Goal: Transaction & Acquisition: Purchase product/service

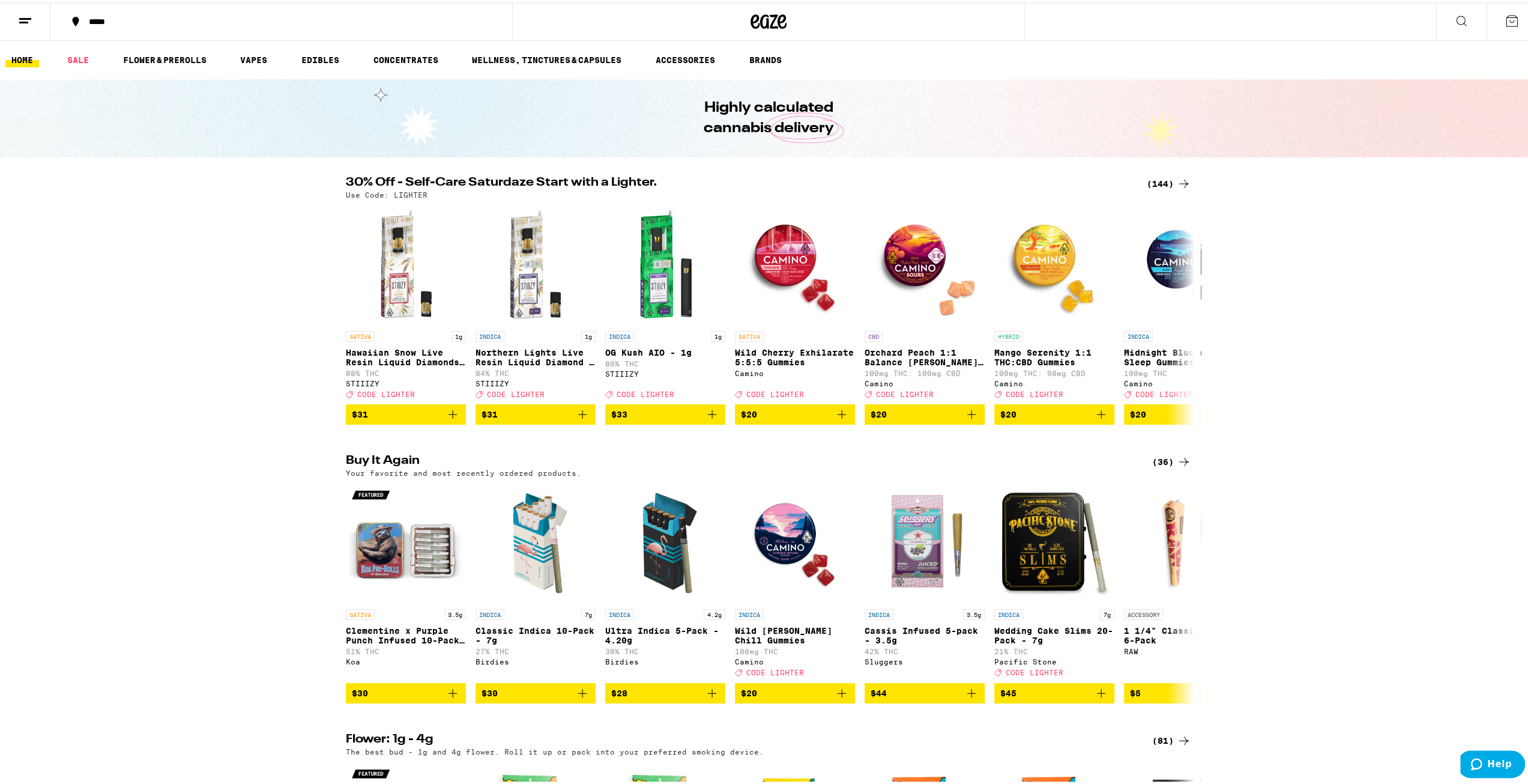
click at [32, 28] on button at bounding box center [25, 19] width 51 height 37
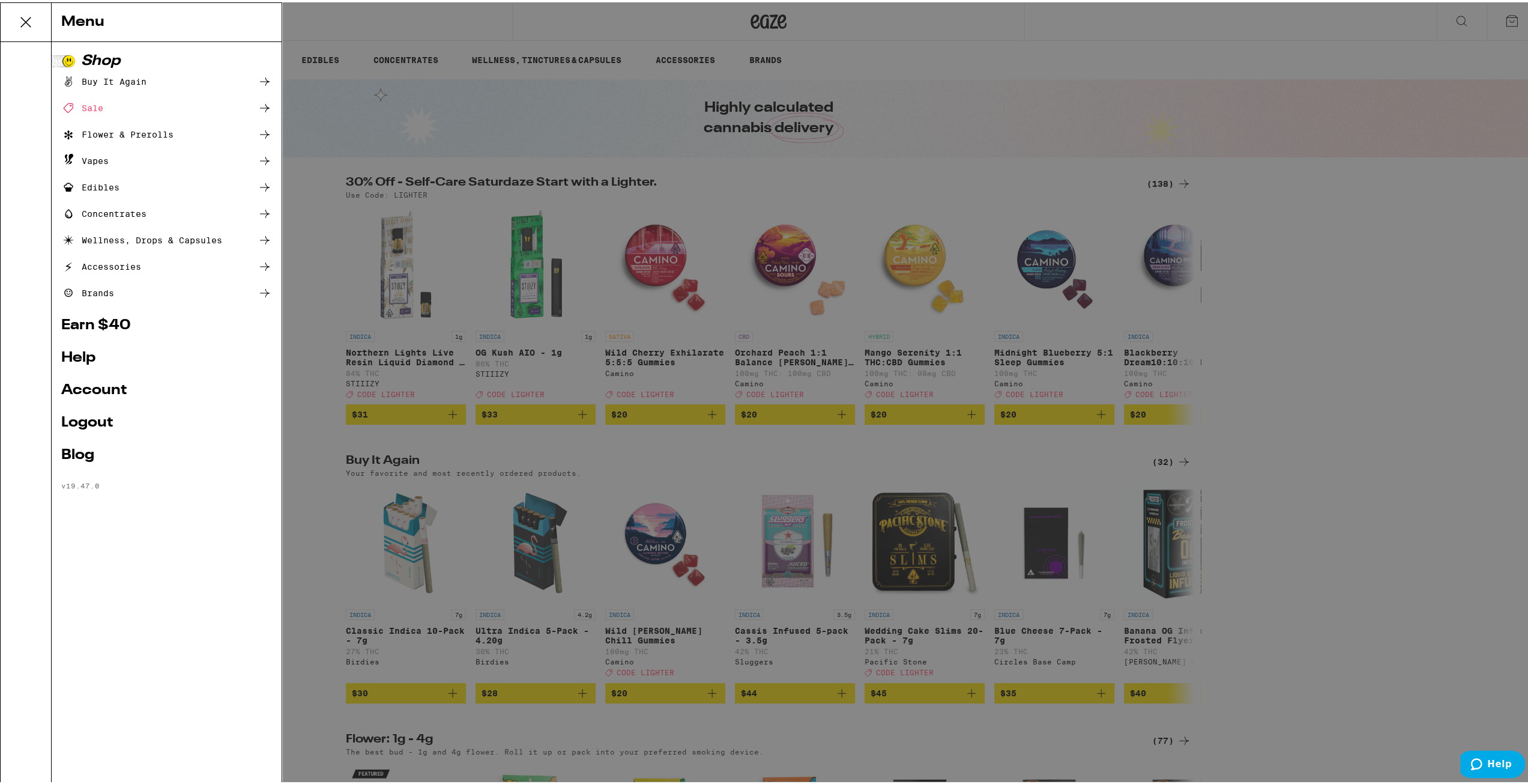
click at [438, 106] on div "Menu Shop Buy It Again Sale Flower & Prerolls Vapes Edibles Concentrates Wellne…" at bounding box center [768, 392] width 1537 height 784
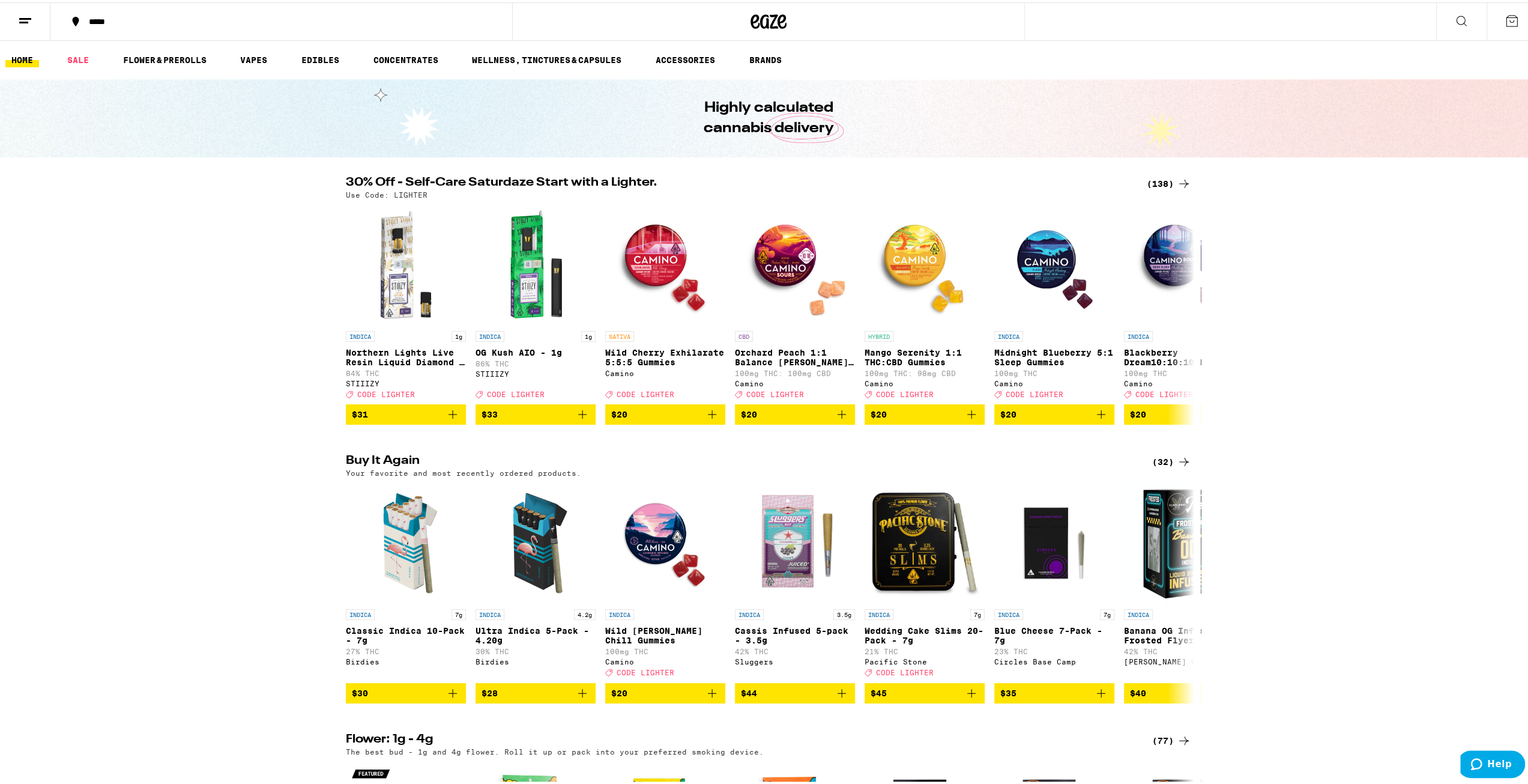
click at [1166, 179] on div "(138)" at bounding box center [1169, 181] width 44 height 14
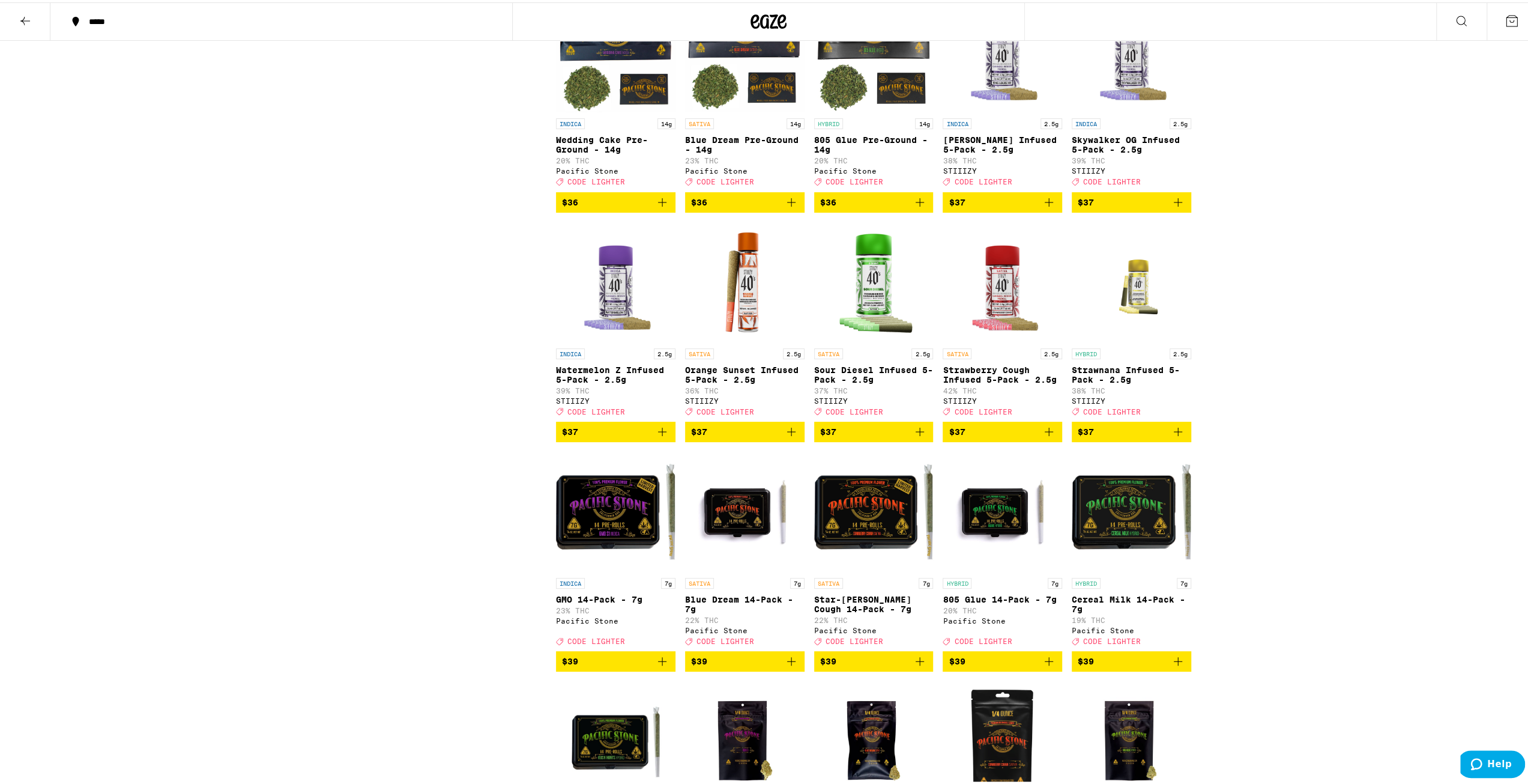
scroll to position [4774, 0]
click at [615, 440] on button "$37" at bounding box center [615, 430] width 119 height 21
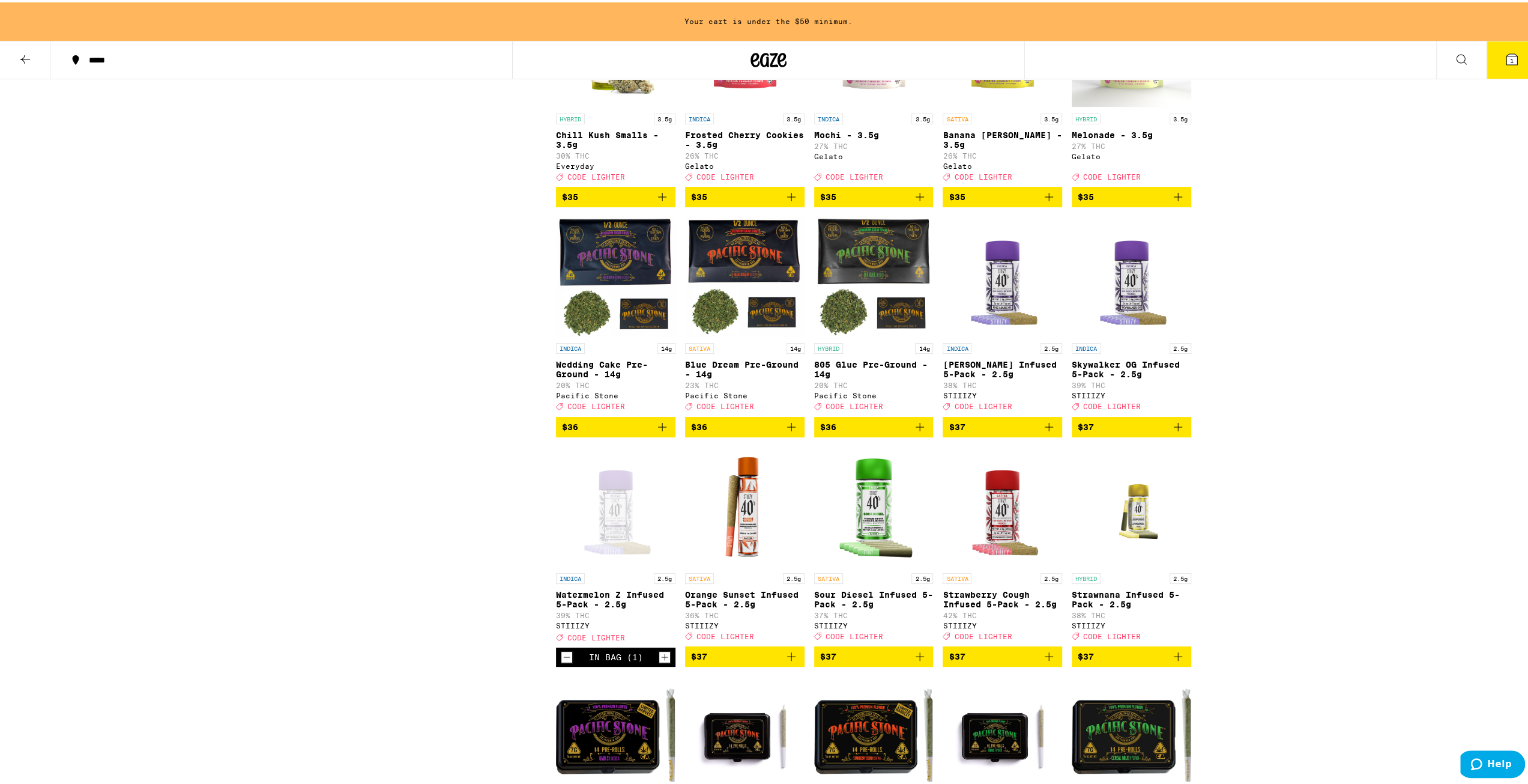
scroll to position [4572, 0]
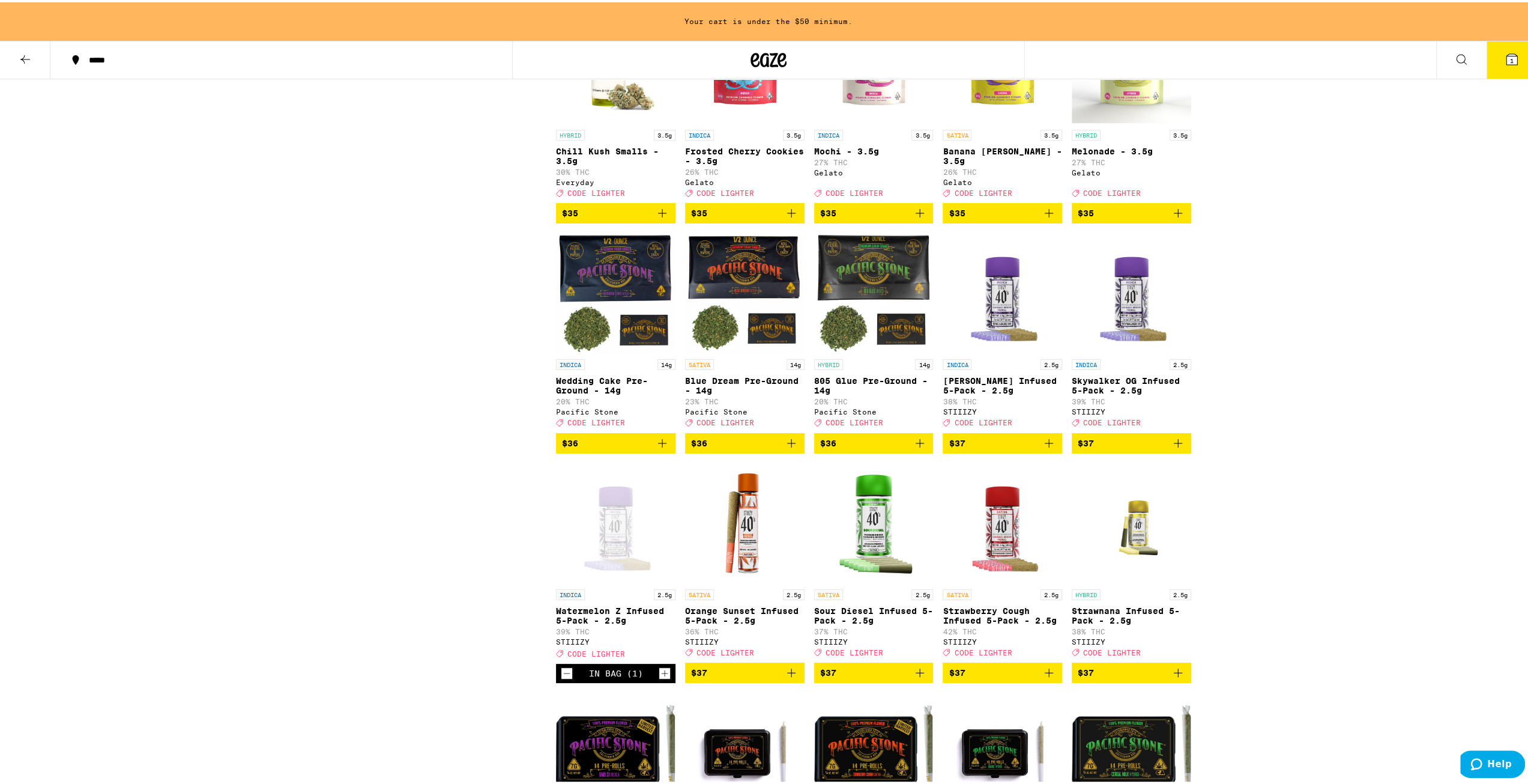
click at [632, 448] on span "$36" at bounding box center [616, 440] width 107 height 14
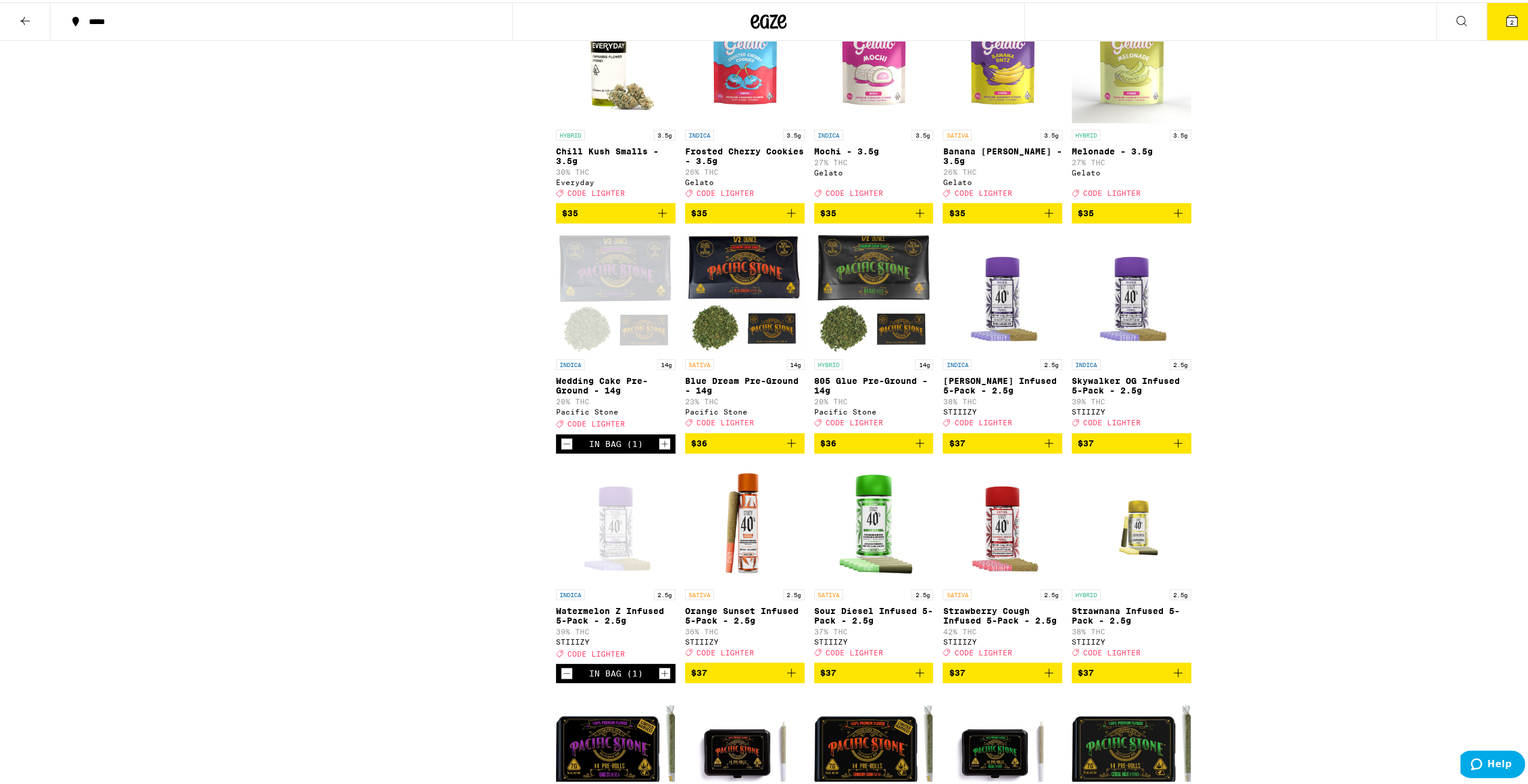
scroll to position [4353, 0]
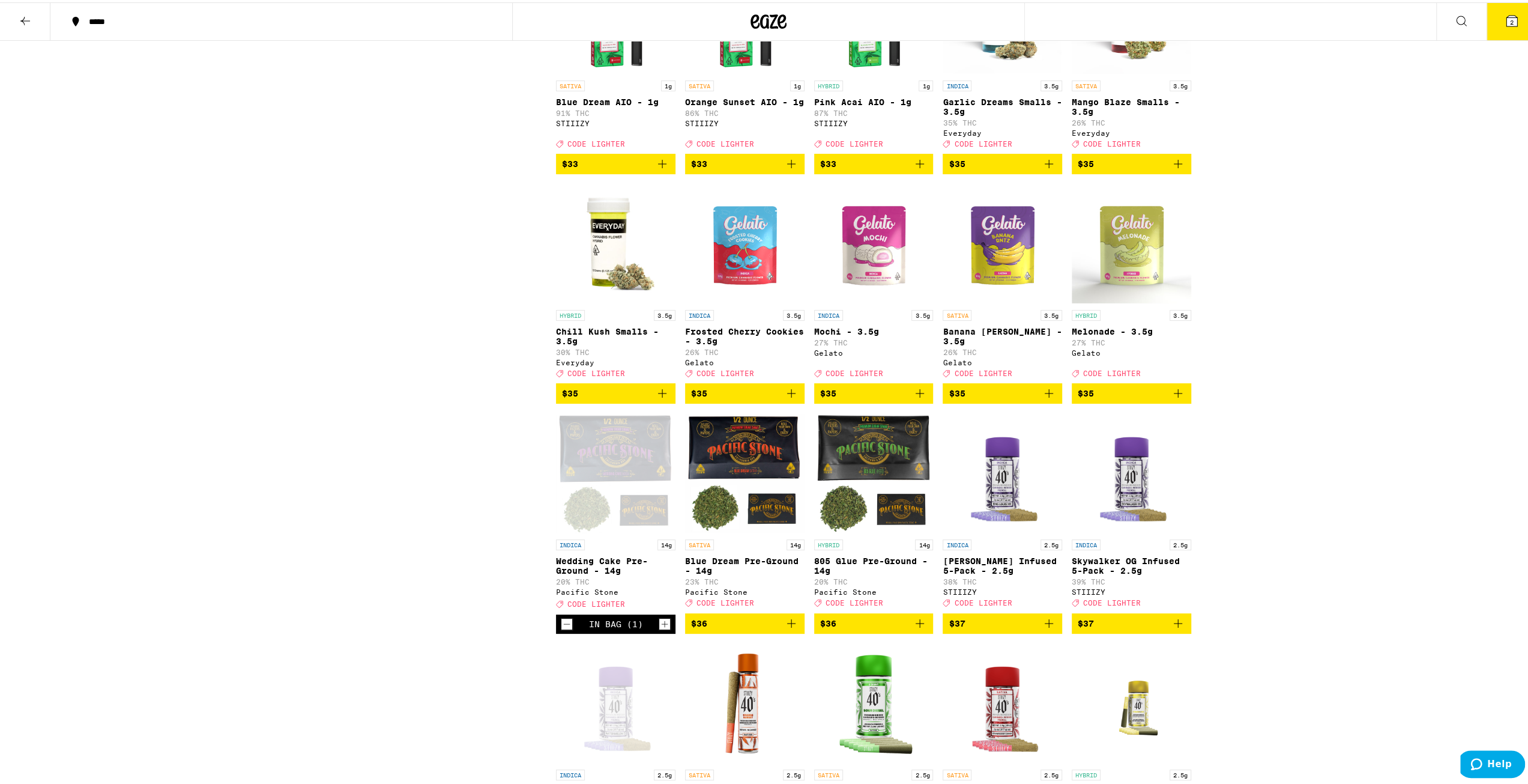
click at [885, 398] on span "$35" at bounding box center [873, 391] width 107 height 14
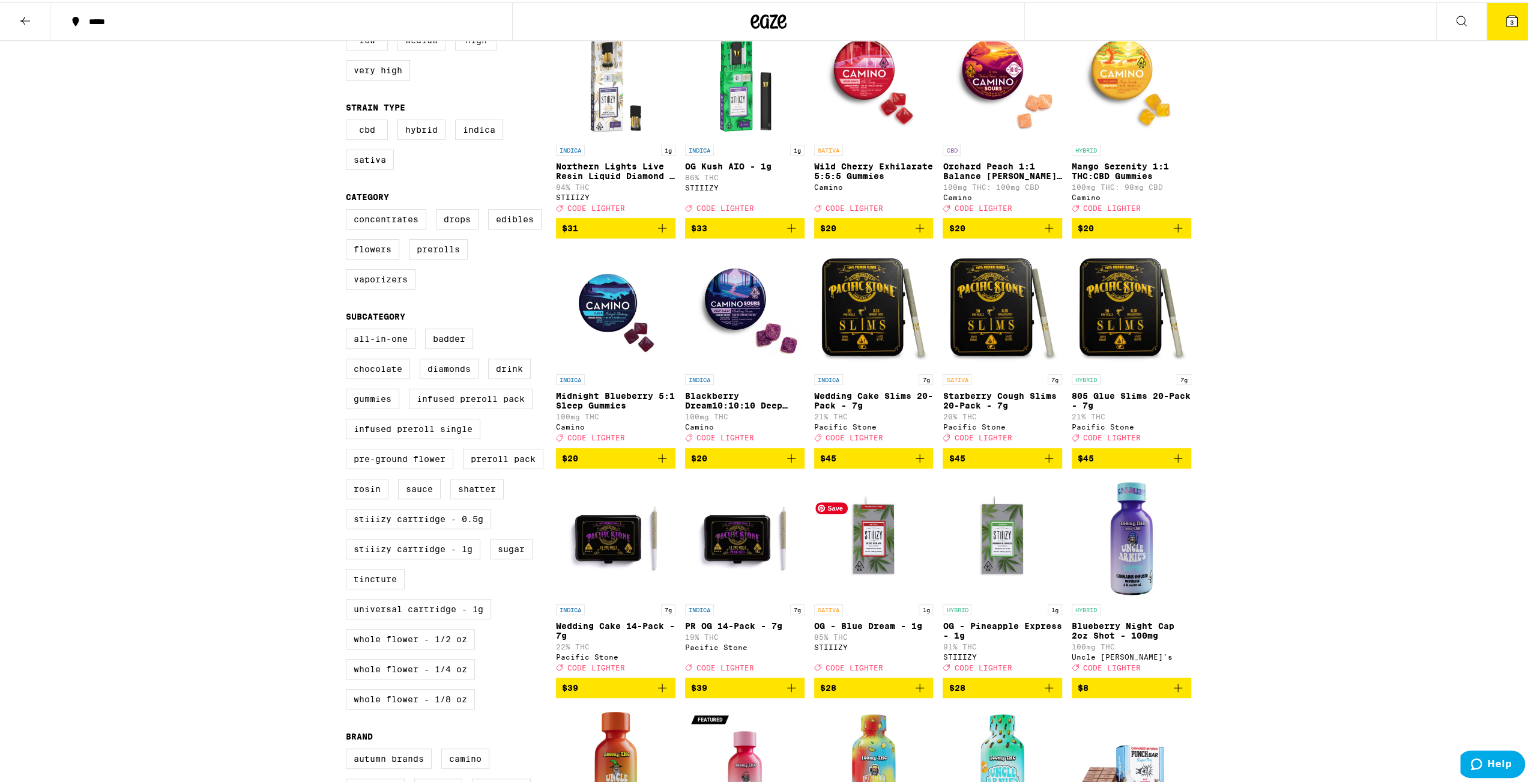
scroll to position [90, 0]
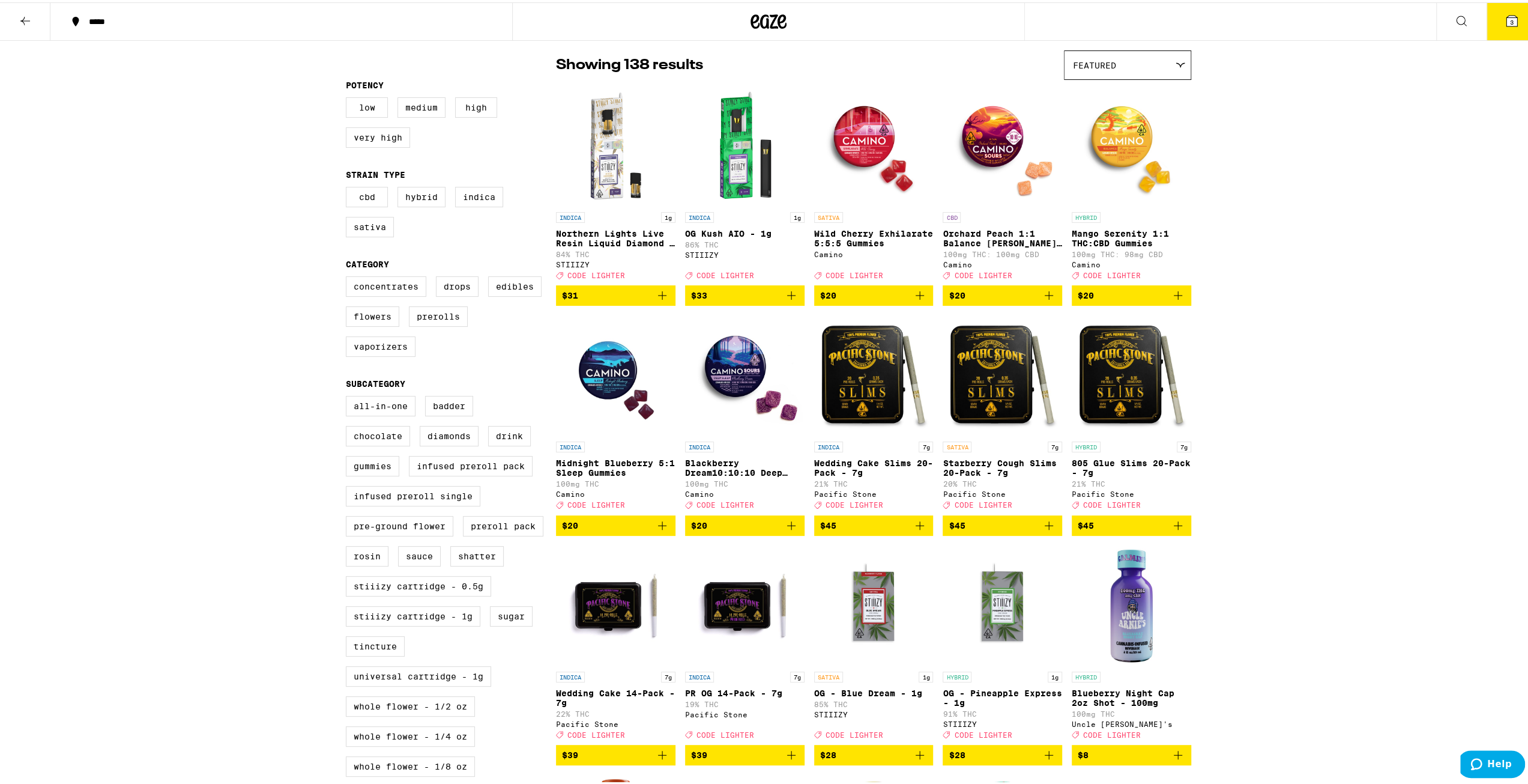
click at [874, 530] on span "$45" at bounding box center [873, 522] width 107 height 14
click at [751, 23] on icon at bounding box center [755, 18] width 9 height 14
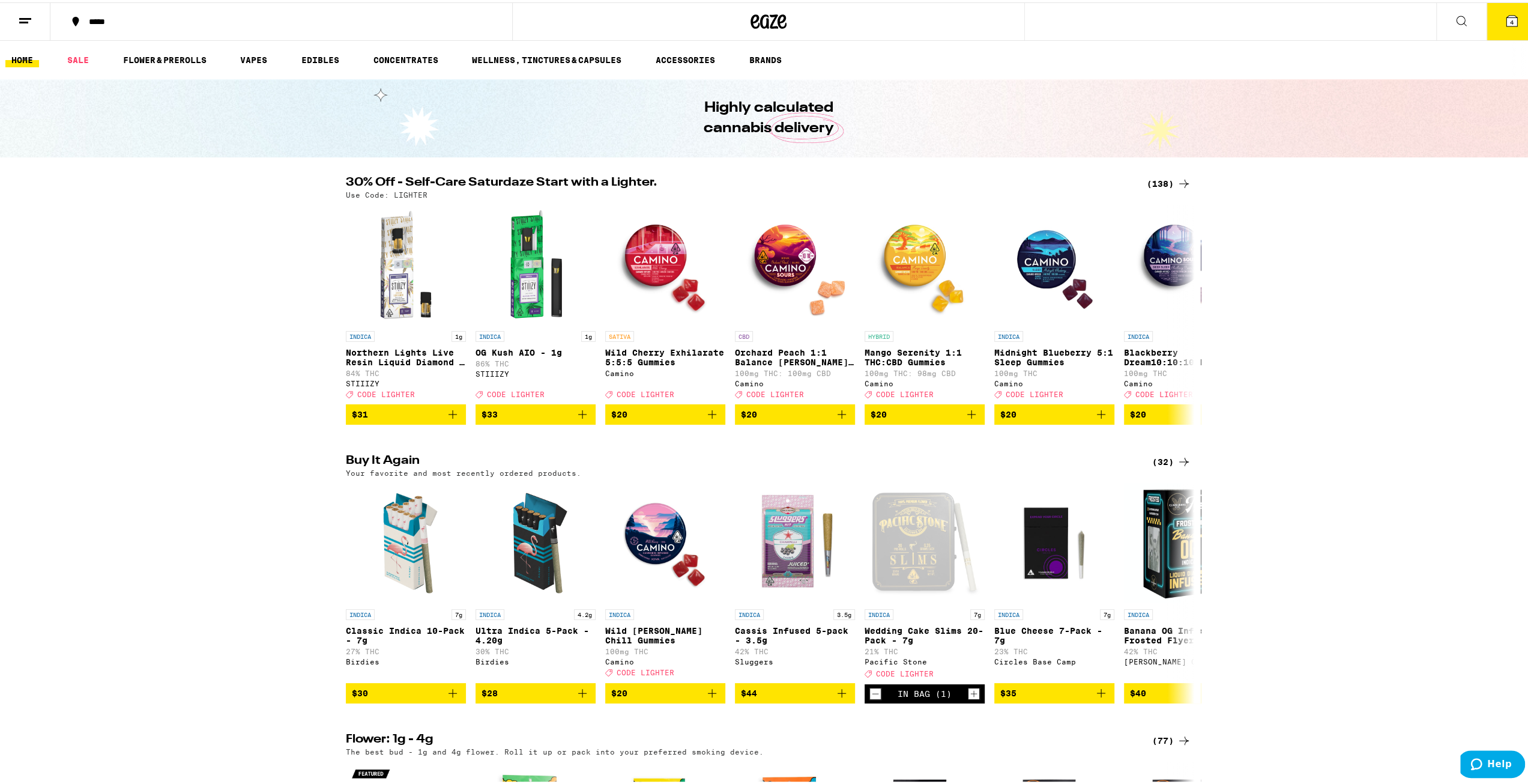
click at [1508, 22] on icon at bounding box center [1511, 18] width 11 height 11
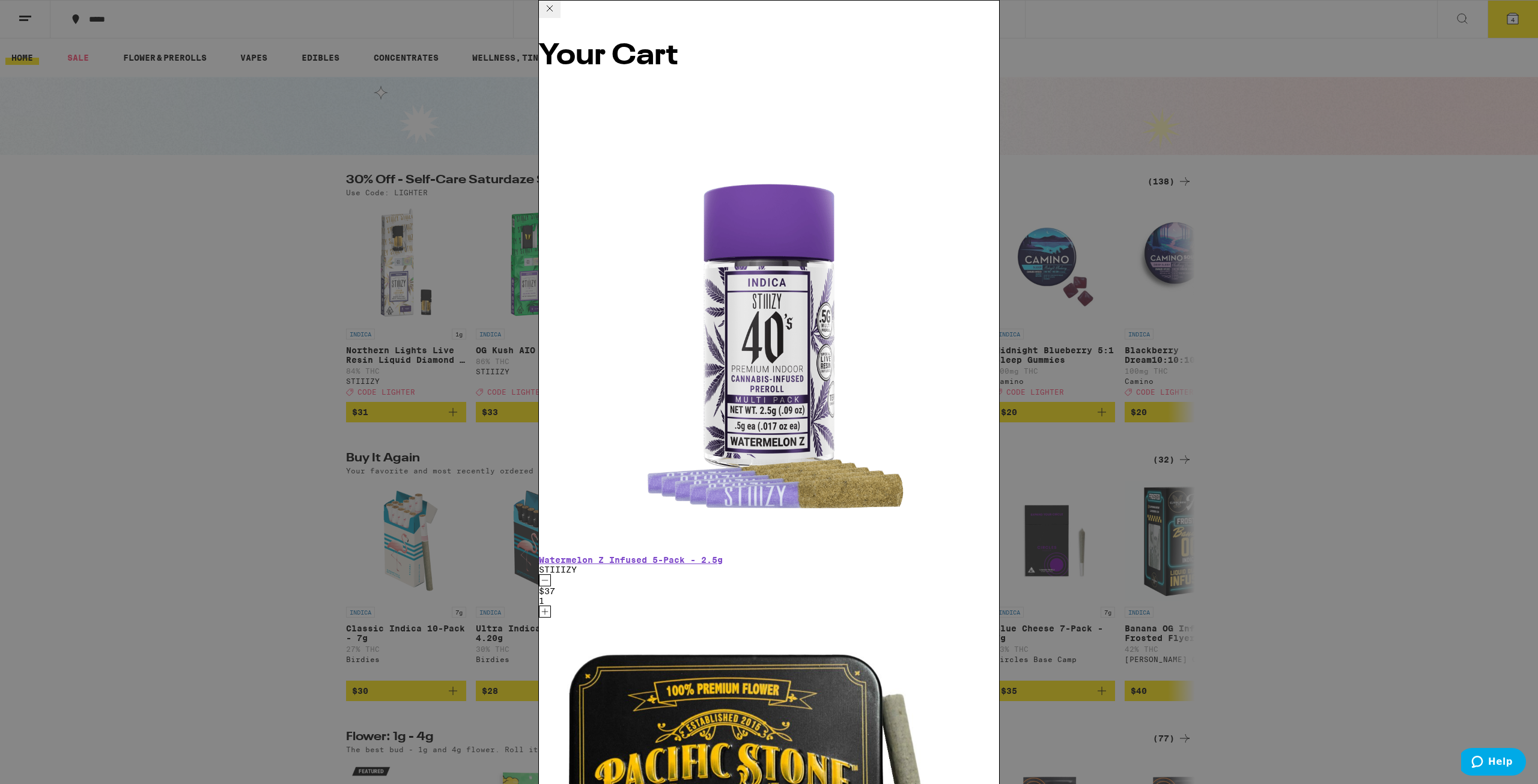
click at [1154, 400] on div "Your Cart Watermelon Z Infused 5-Pack - 2.5g STIIIZY $37 1 Wedding Cake Slims 2…" at bounding box center [769, 392] width 1538 height 784
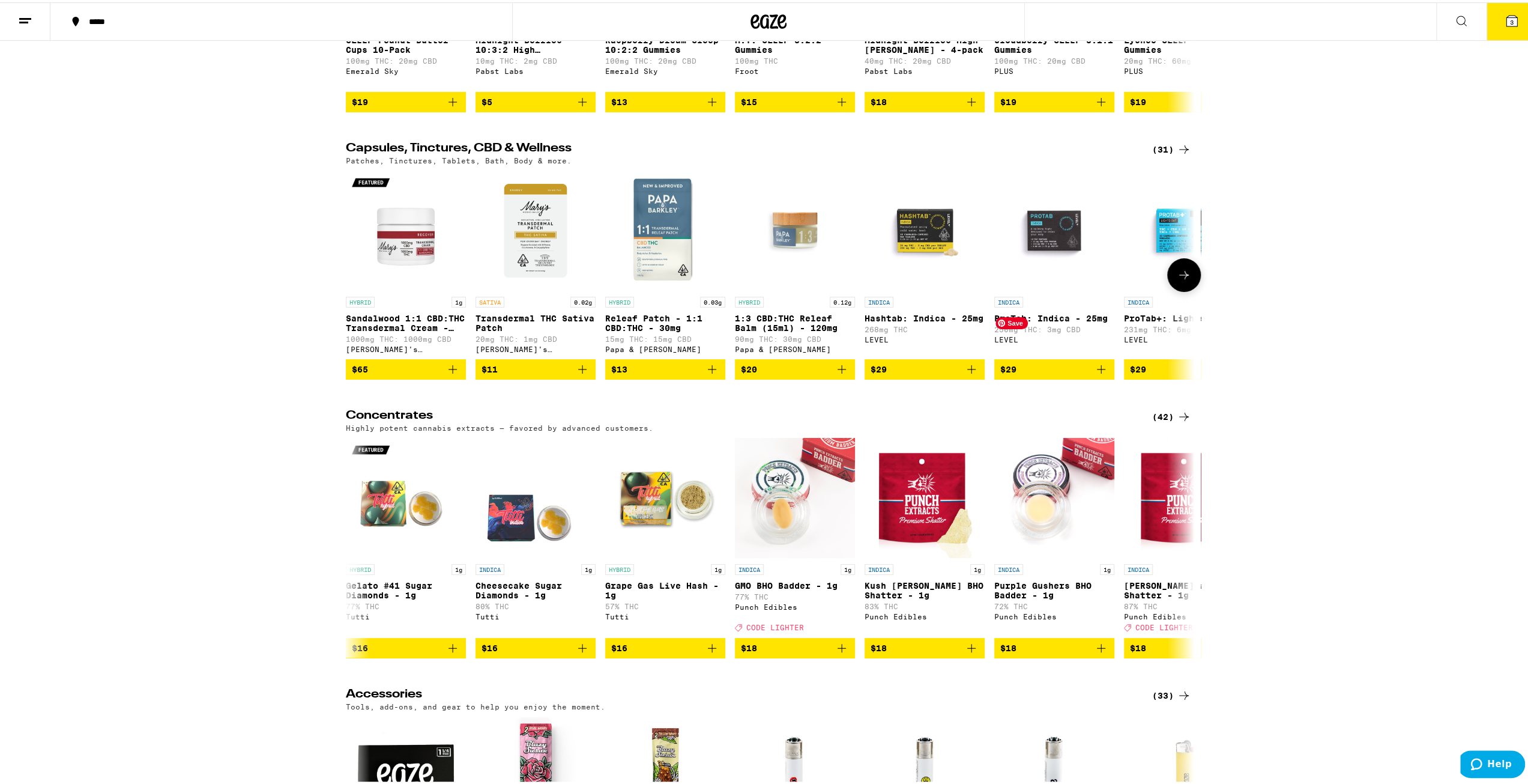
scroll to position [4783, 0]
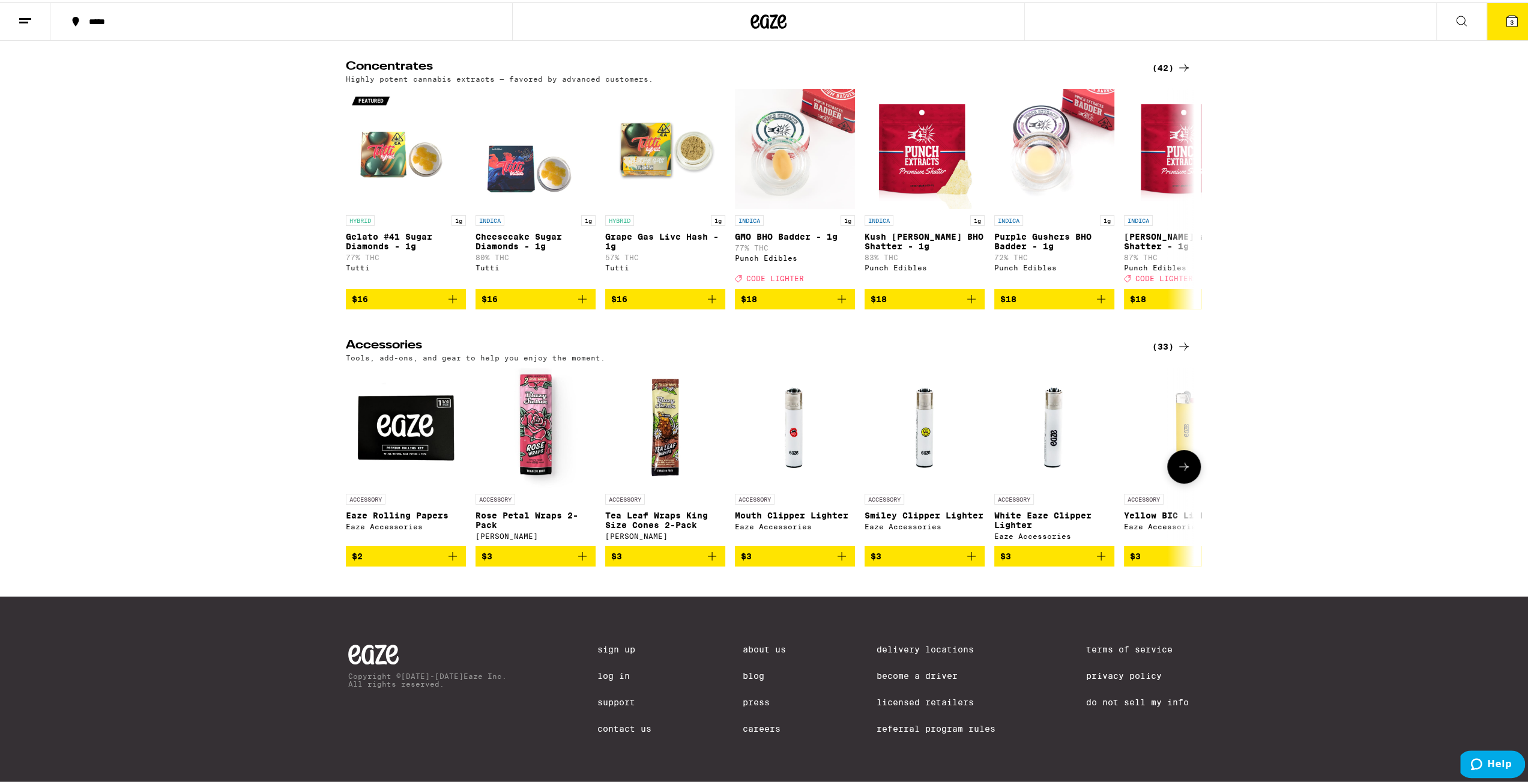
click at [432, 549] on span "$2" at bounding box center [406, 553] width 108 height 14
click at [532, 552] on span "$3" at bounding box center [536, 553] width 108 height 14
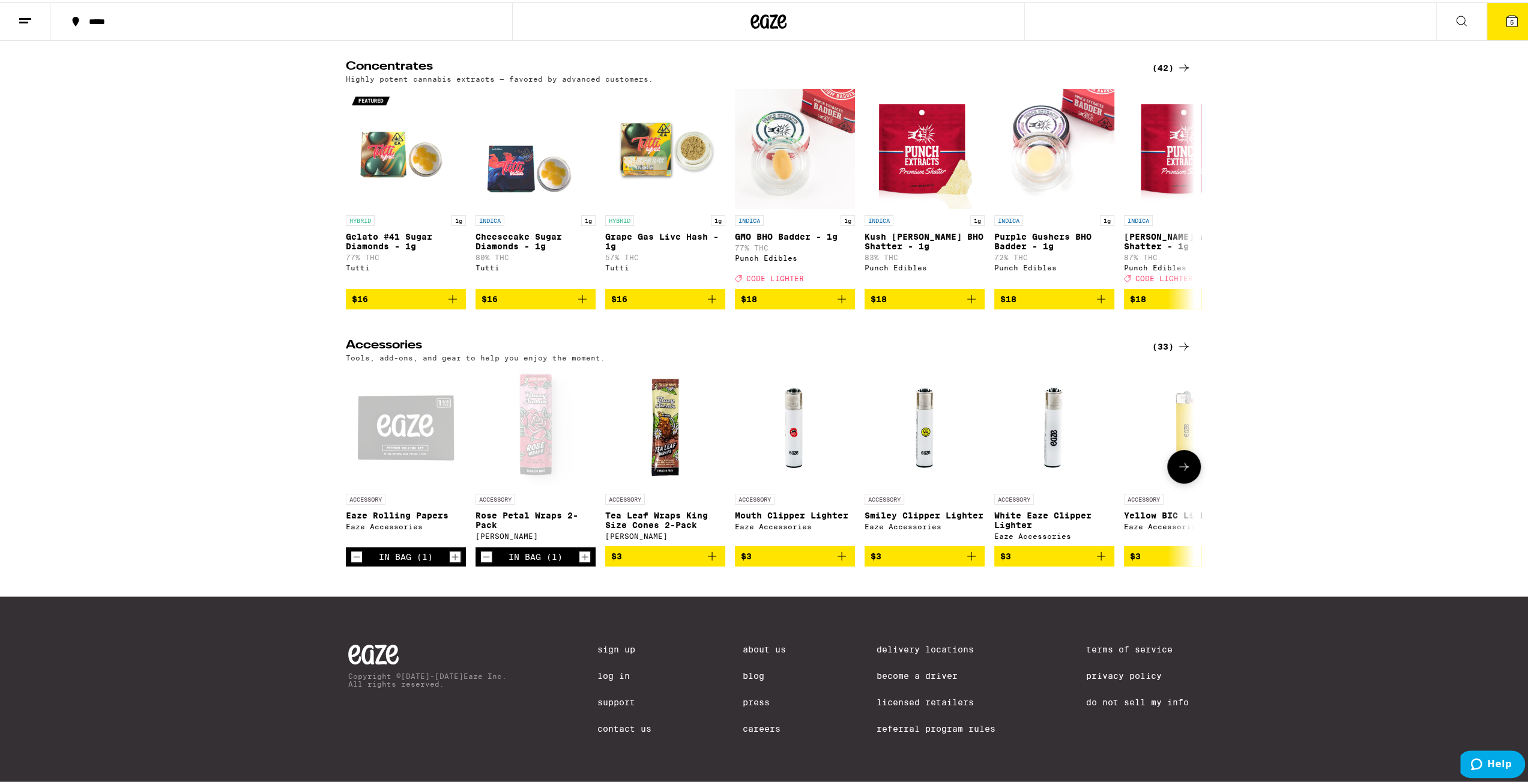
click at [1178, 457] on icon at bounding box center [1184, 463] width 14 height 14
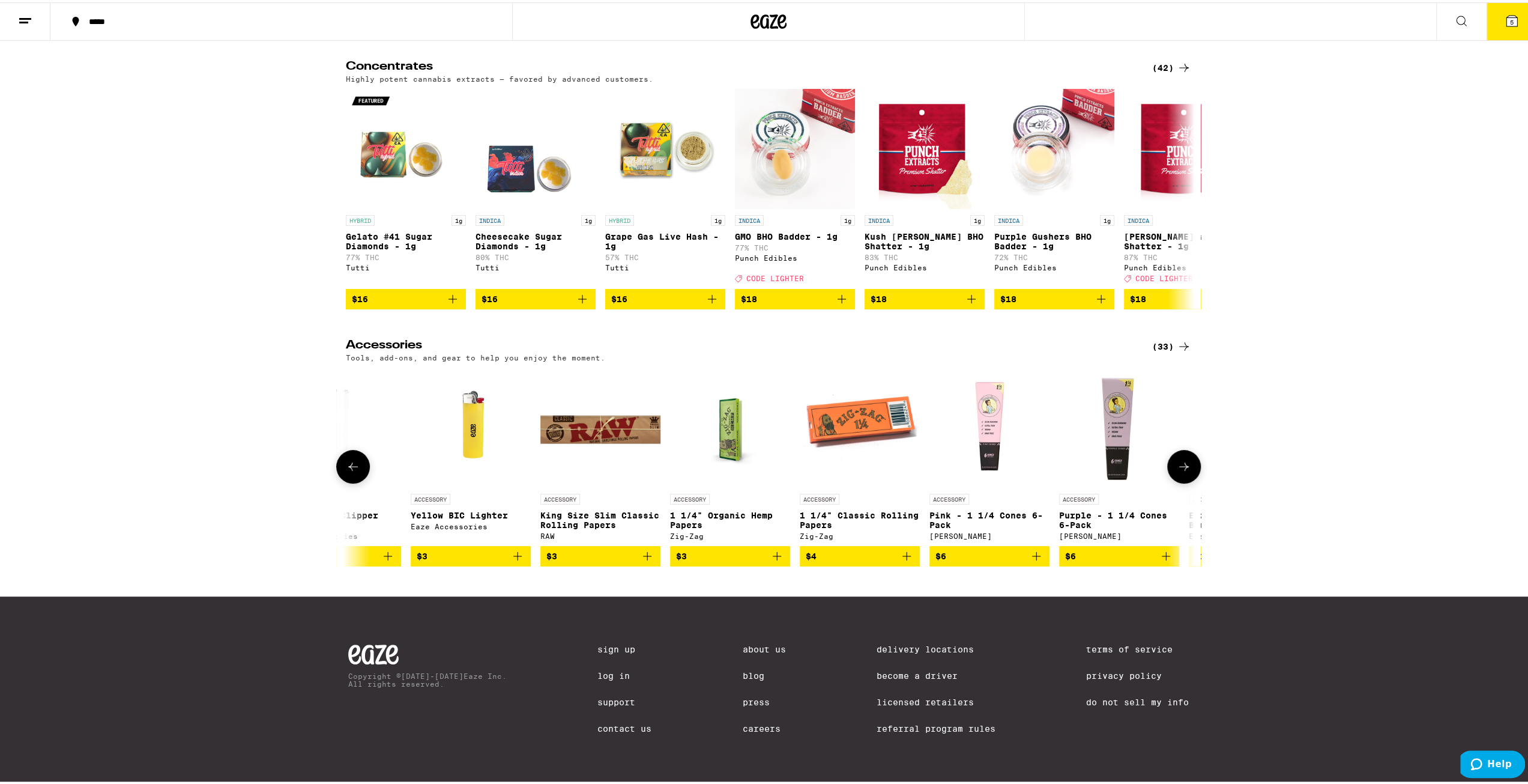
scroll to position [0, 715]
click at [1164, 337] on div "(33)" at bounding box center [1171, 343] width 39 height 14
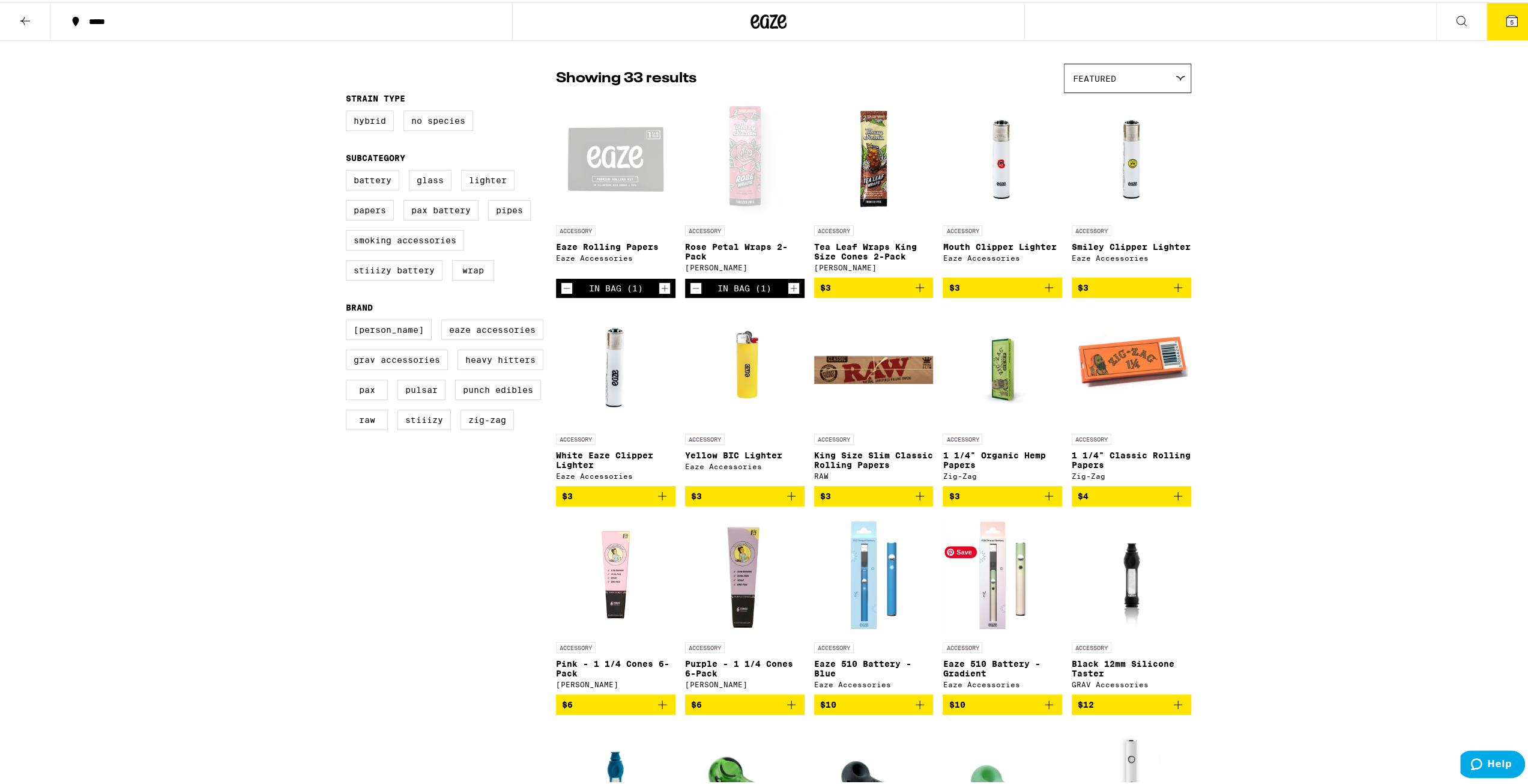
scroll to position [60, 0]
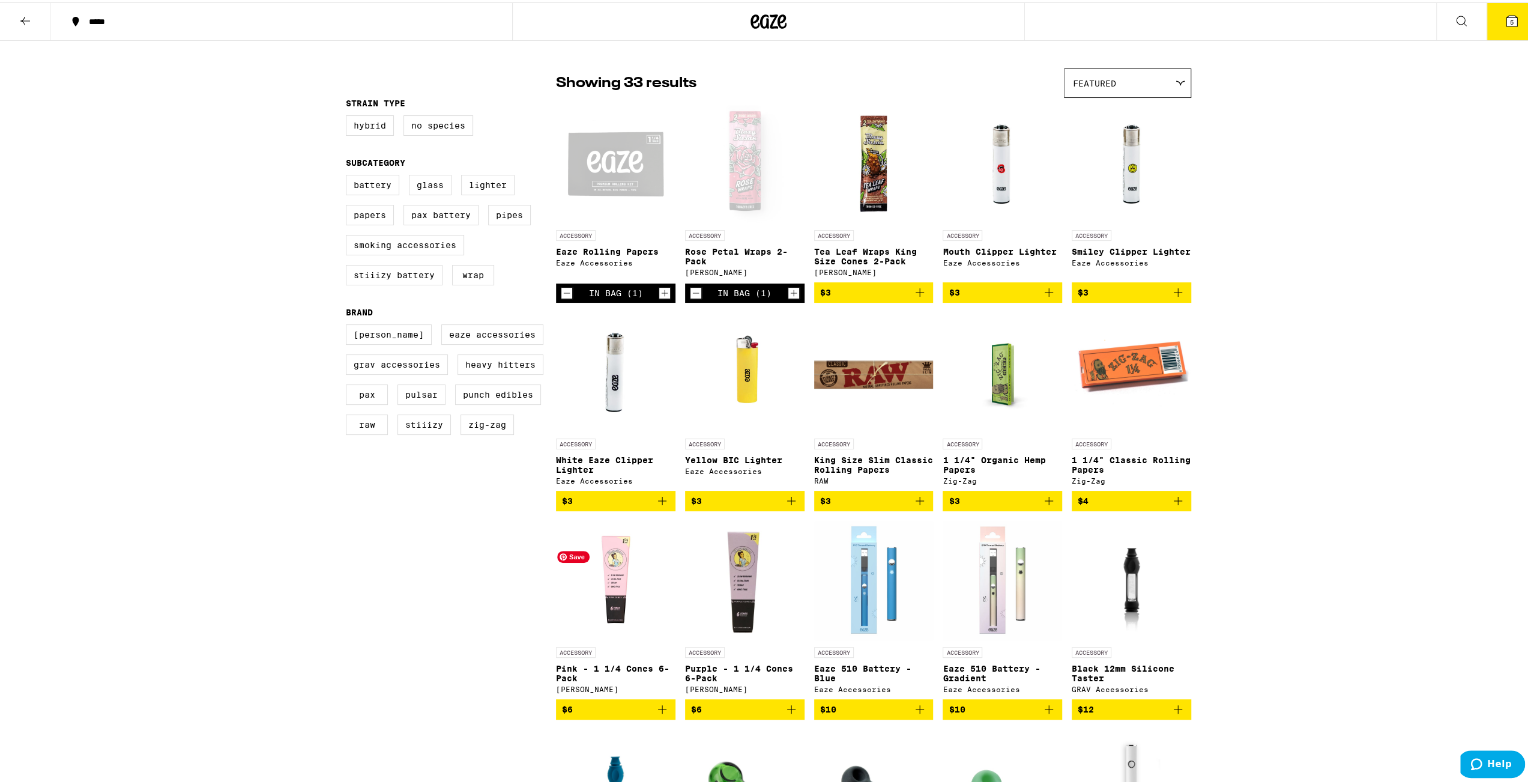
click at [605, 606] on img "Open page for Pink - 1 1/4 Cones 6-Pack from Blazy Susan" at bounding box center [615, 578] width 119 height 120
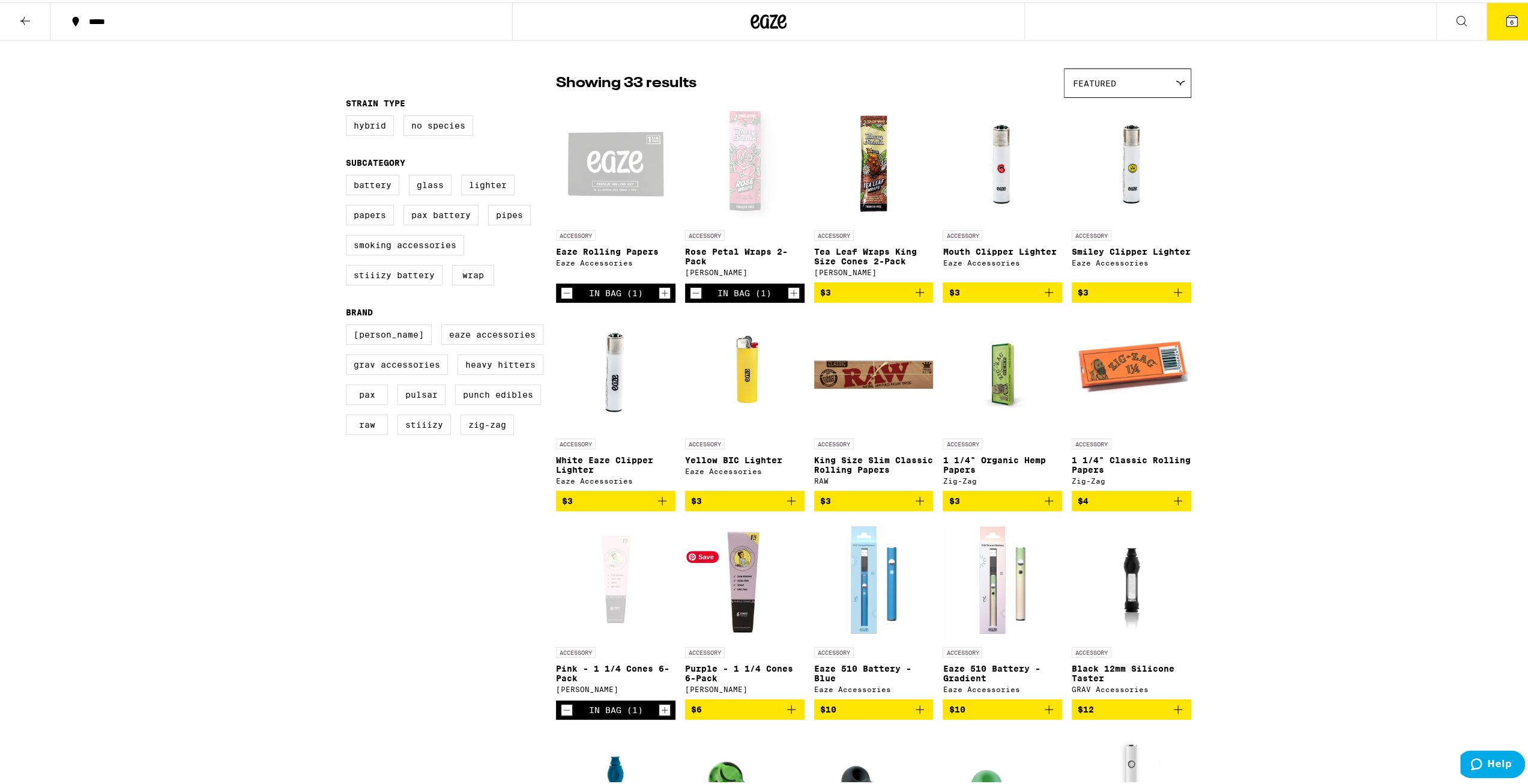
click at [744, 616] on img "Open page for Purple - 1 1/4 Cones 6-Pack from Blazy Susan" at bounding box center [744, 578] width 119 height 120
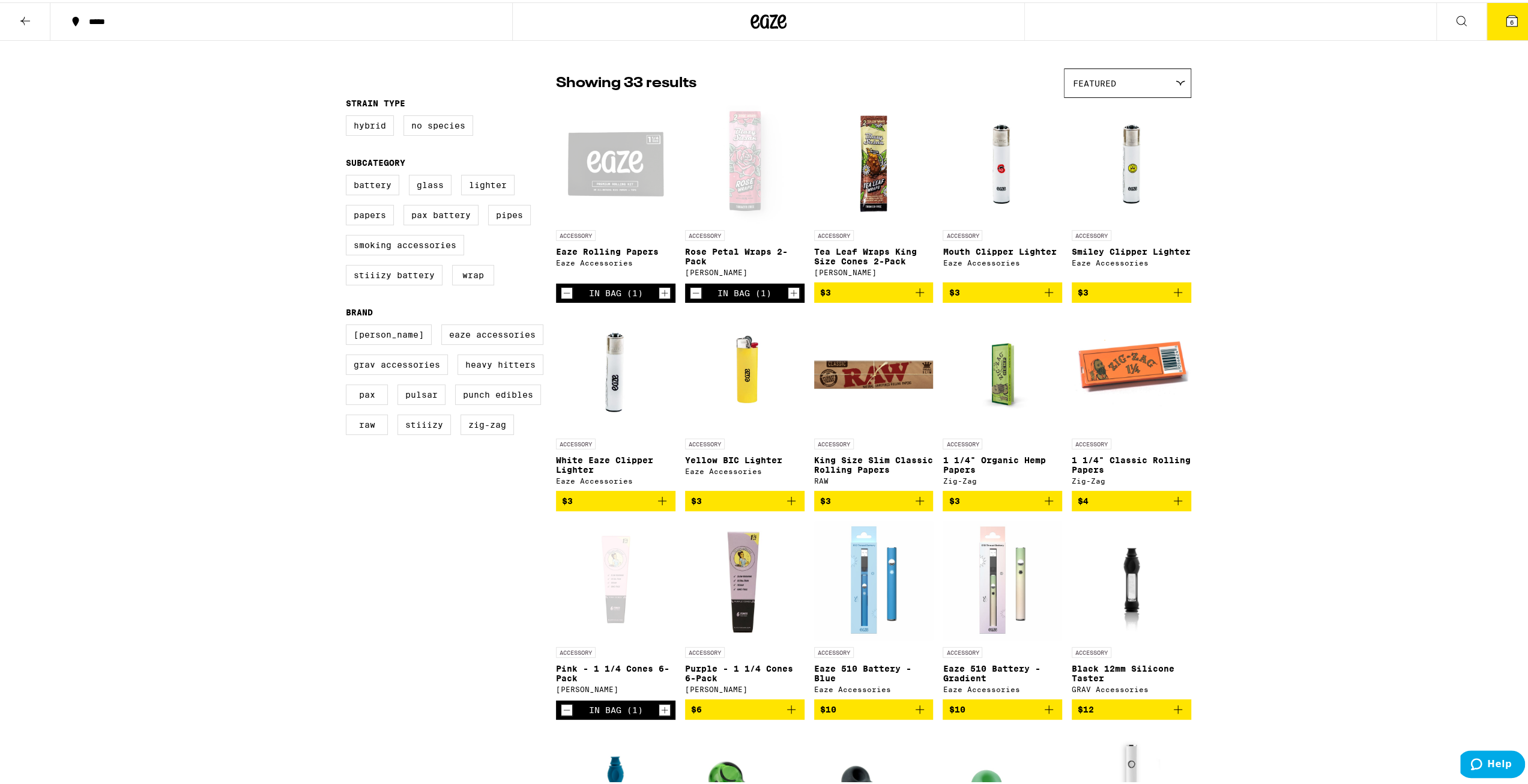
click at [575, 173] on div "Open page for Eaze Rolling Papers from Eaze Accessories" at bounding box center [615, 162] width 119 height 120
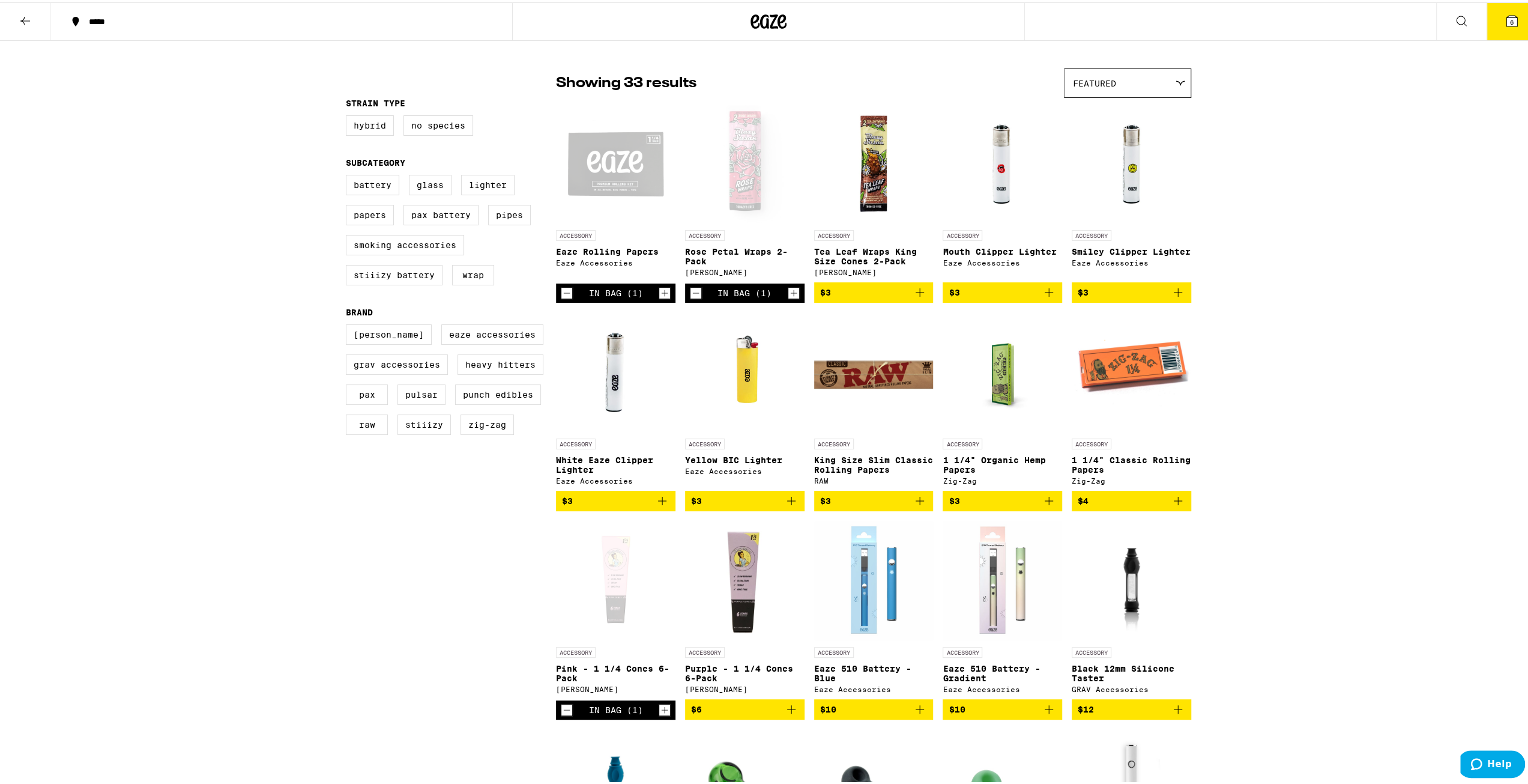
click at [1516, 22] on button "6" at bounding box center [1511, 19] width 51 height 37
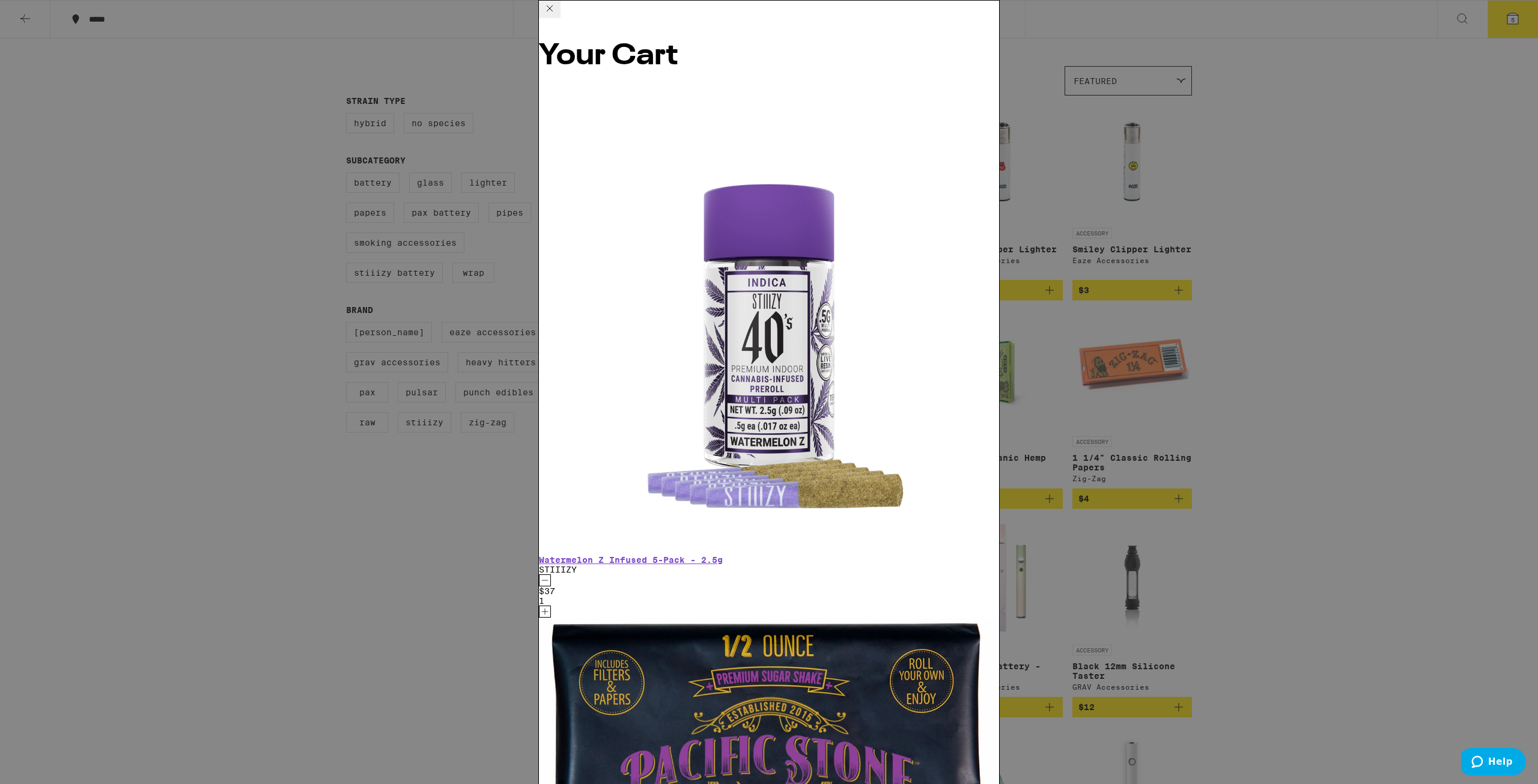
click at [218, 643] on div "Your Cart Watermelon Z Infused 5-Pack - 2.5g STIIIZY $37 1 Wedding Cake Pre-Gro…" at bounding box center [769, 392] width 1538 height 784
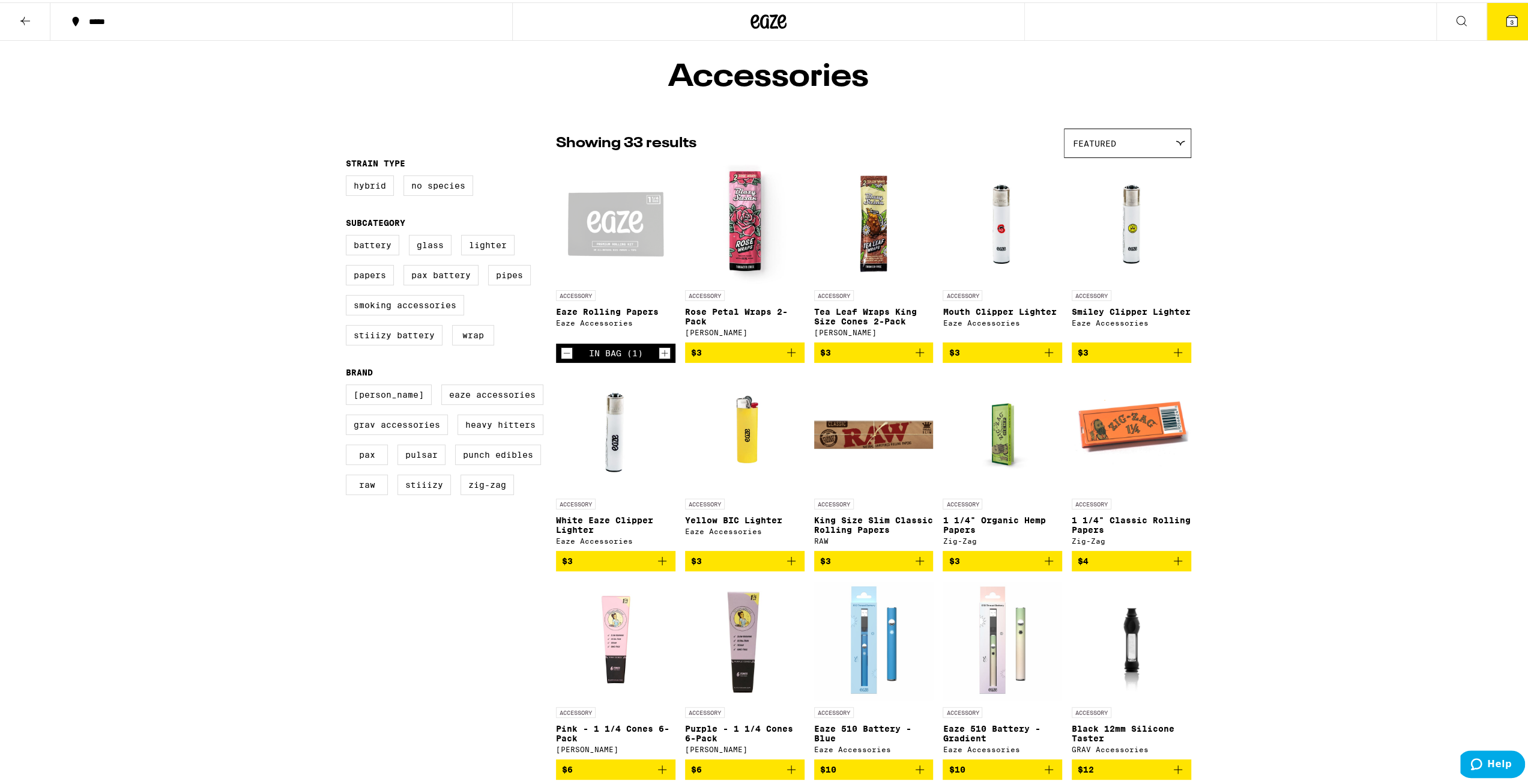
click at [21, 21] on icon at bounding box center [25, 18] width 14 height 14
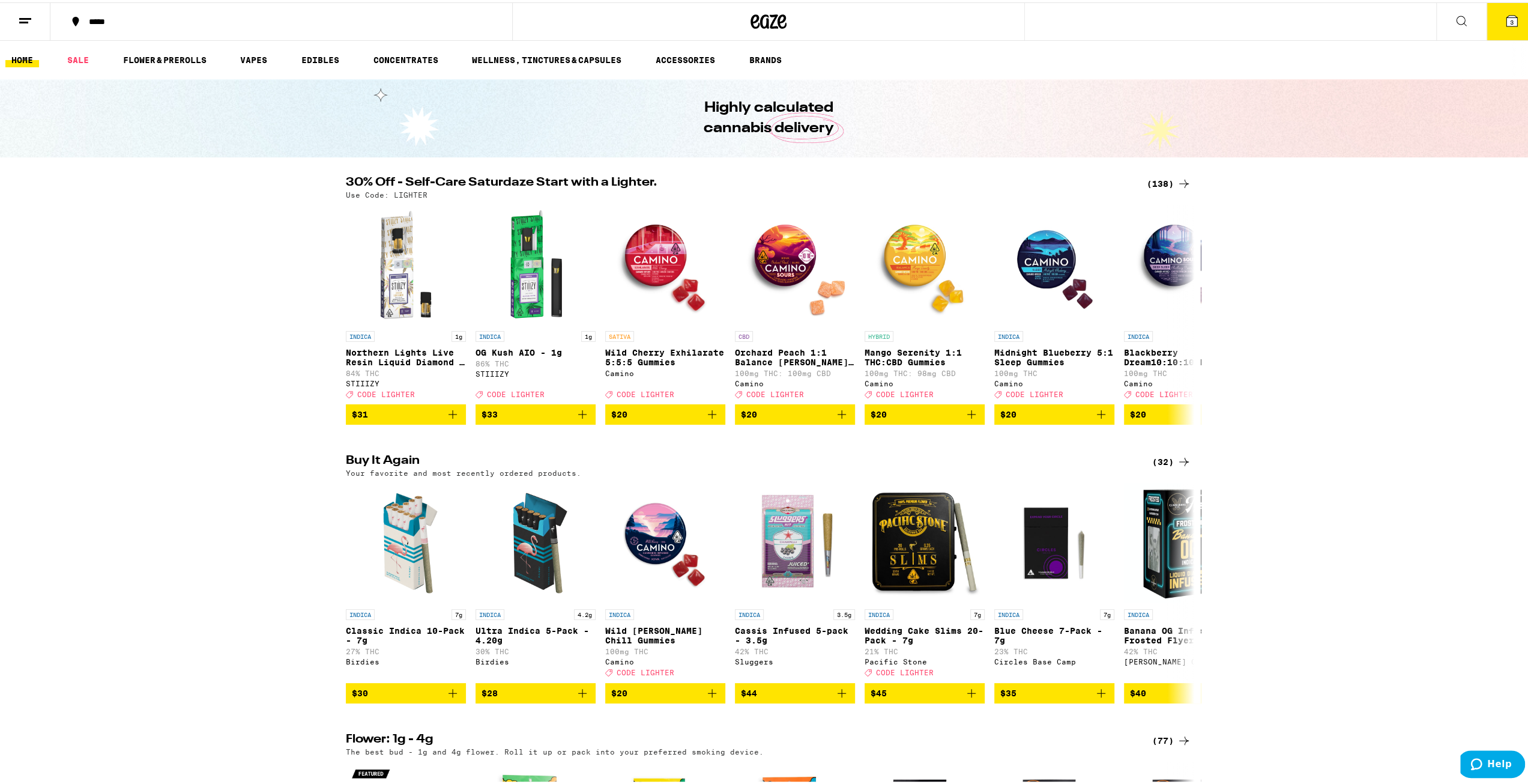
click at [1511, 22] on button "3" at bounding box center [1511, 19] width 51 height 37
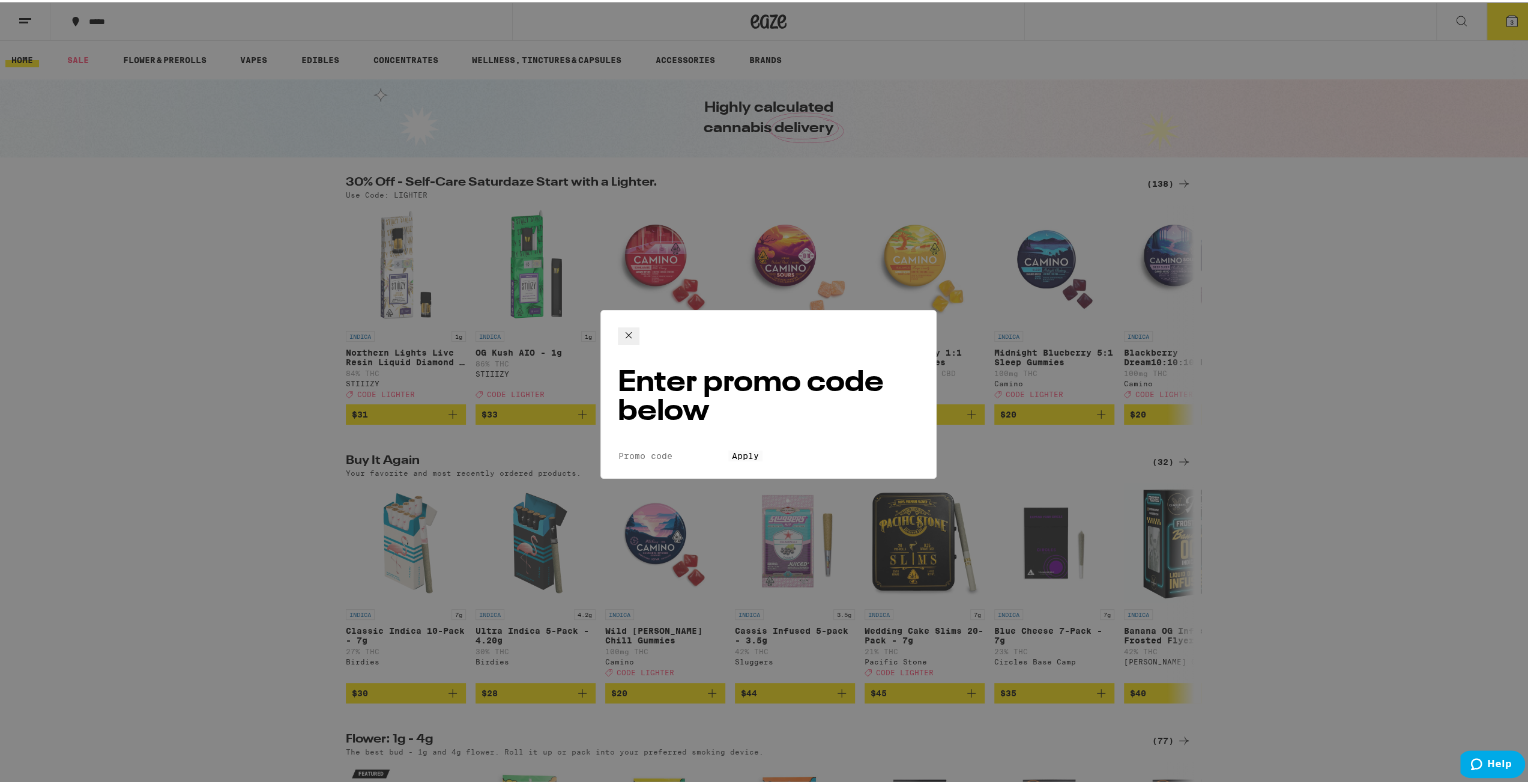
click at [728, 448] on input "Promo Code" at bounding box center [673, 453] width 111 height 11
type input "lighter"
click at [728, 448] on button "Apply" at bounding box center [745, 453] width 34 height 11
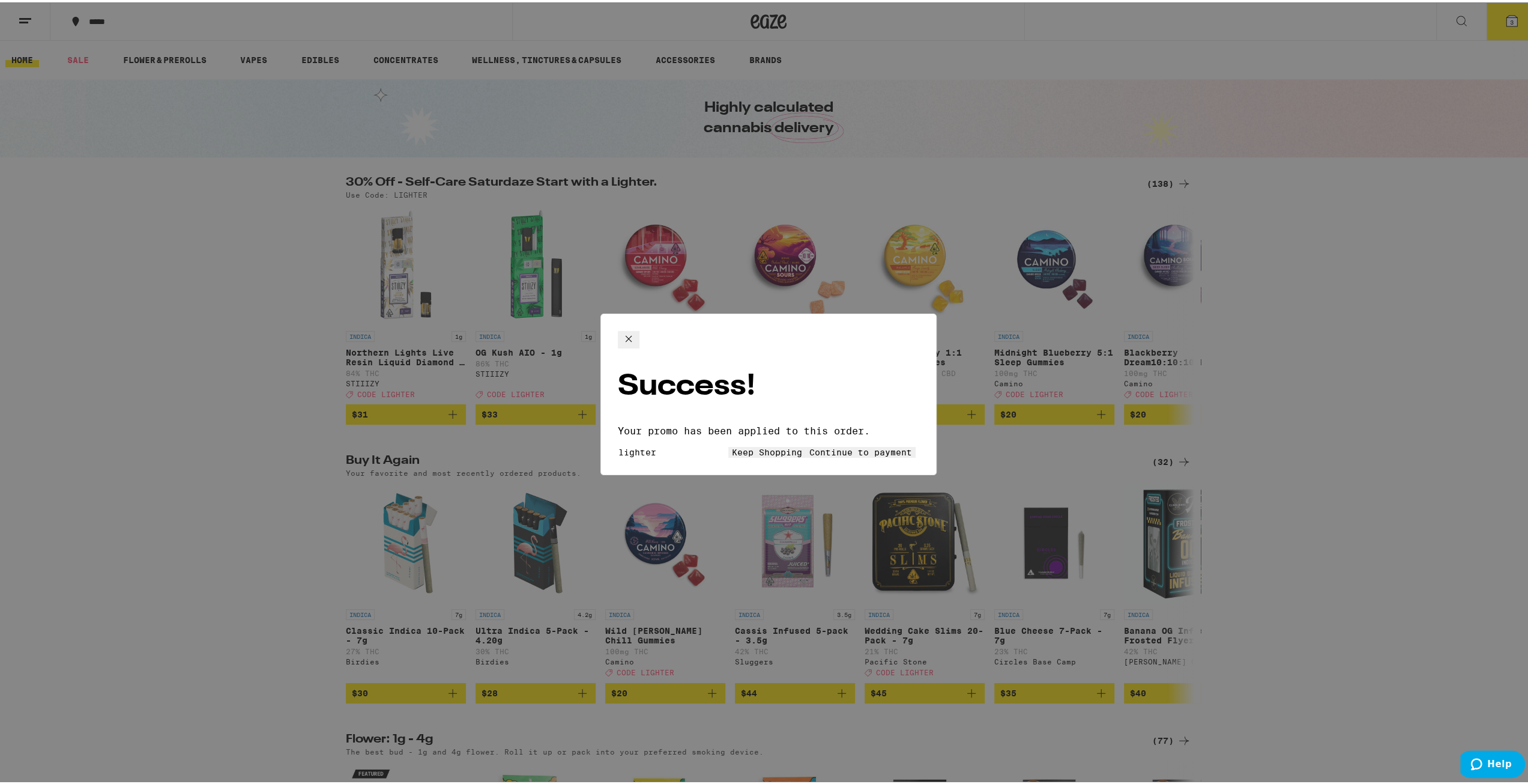
click at [850, 444] on button "Continue to payment" at bounding box center [861, 449] width 110 height 11
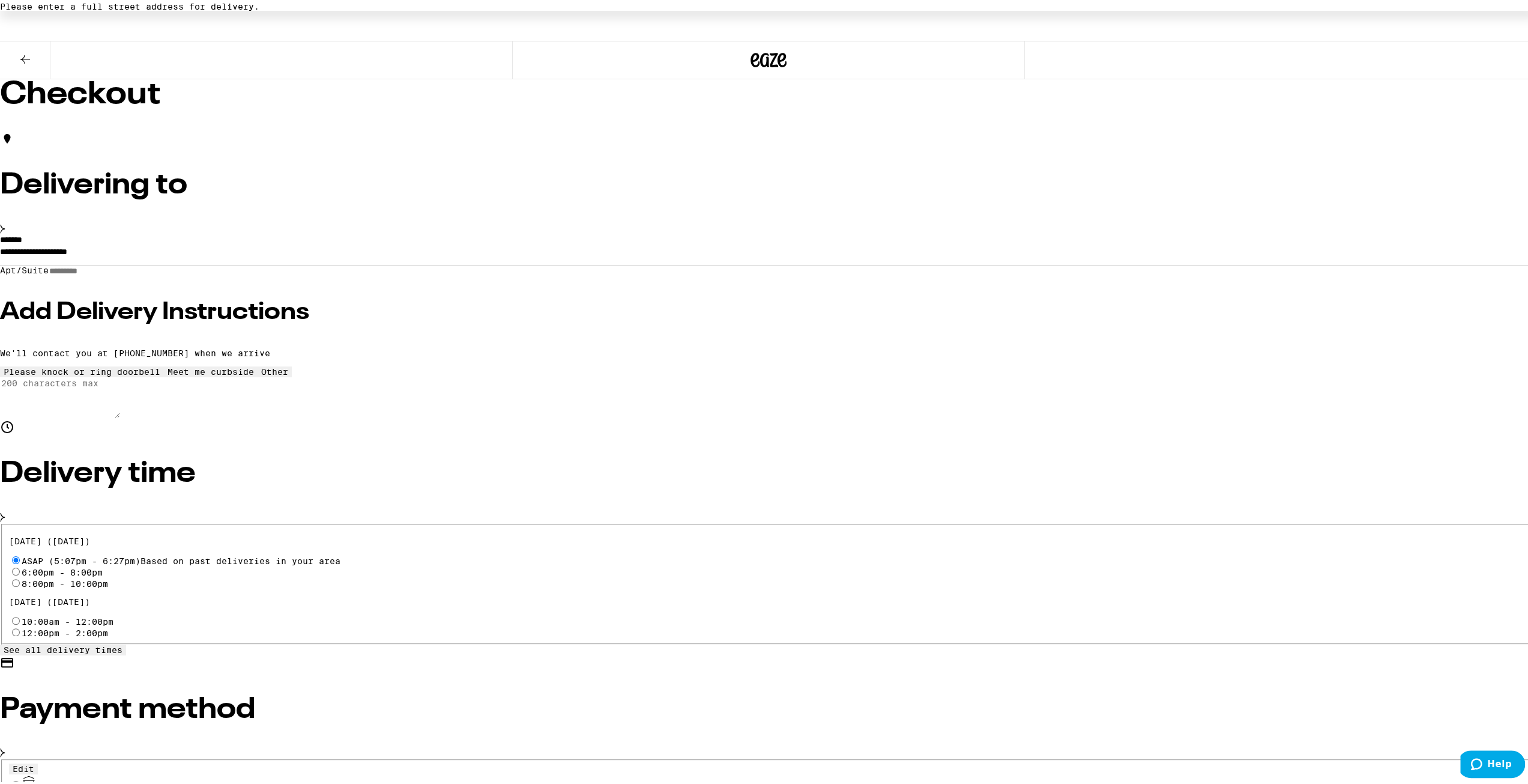
click at [525, 262] on input "**********" at bounding box center [768, 252] width 1537 height 21
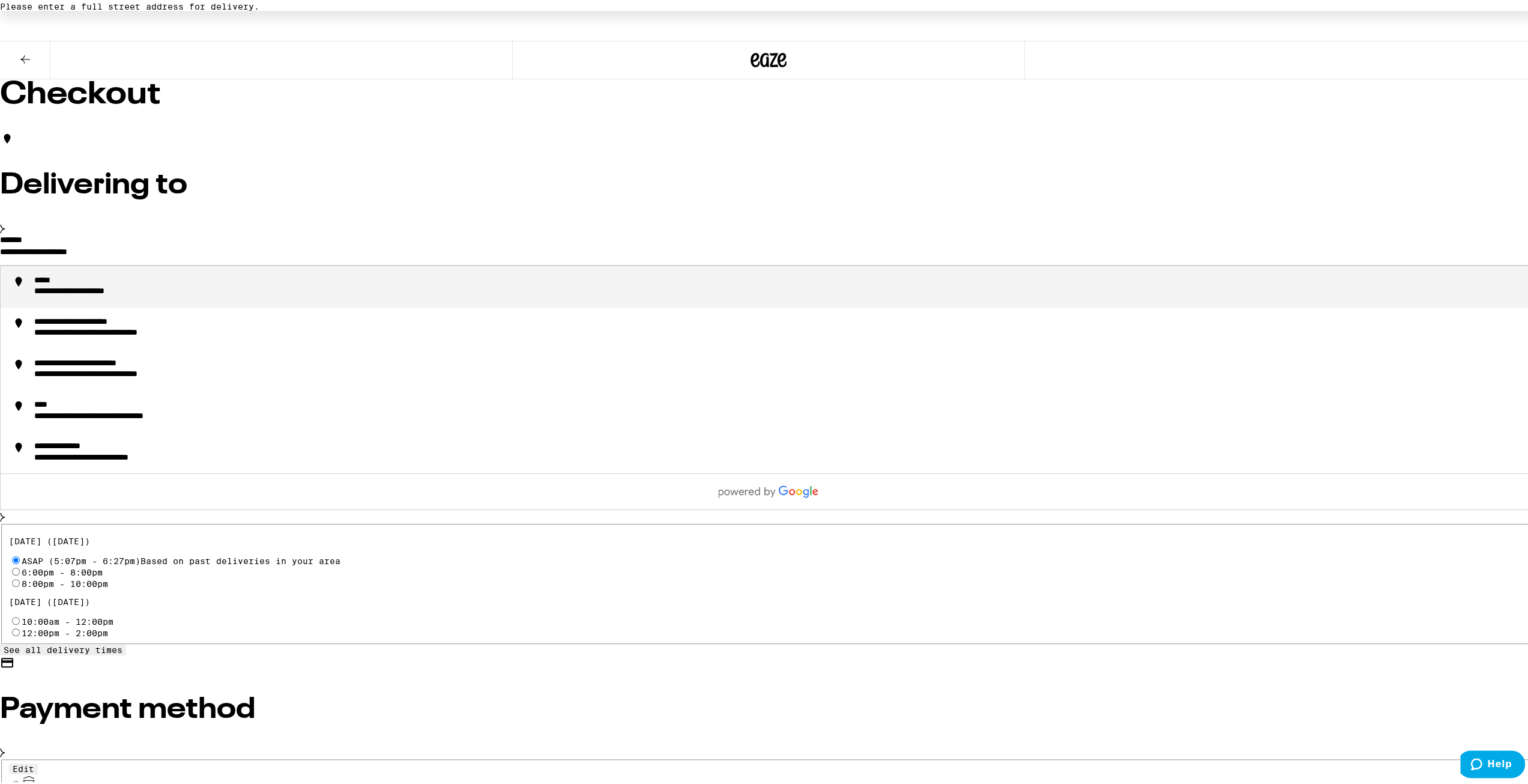
drag, startPoint x: 571, startPoint y: 272, endPoint x: 247, endPoint y: 246, distance: 325.0
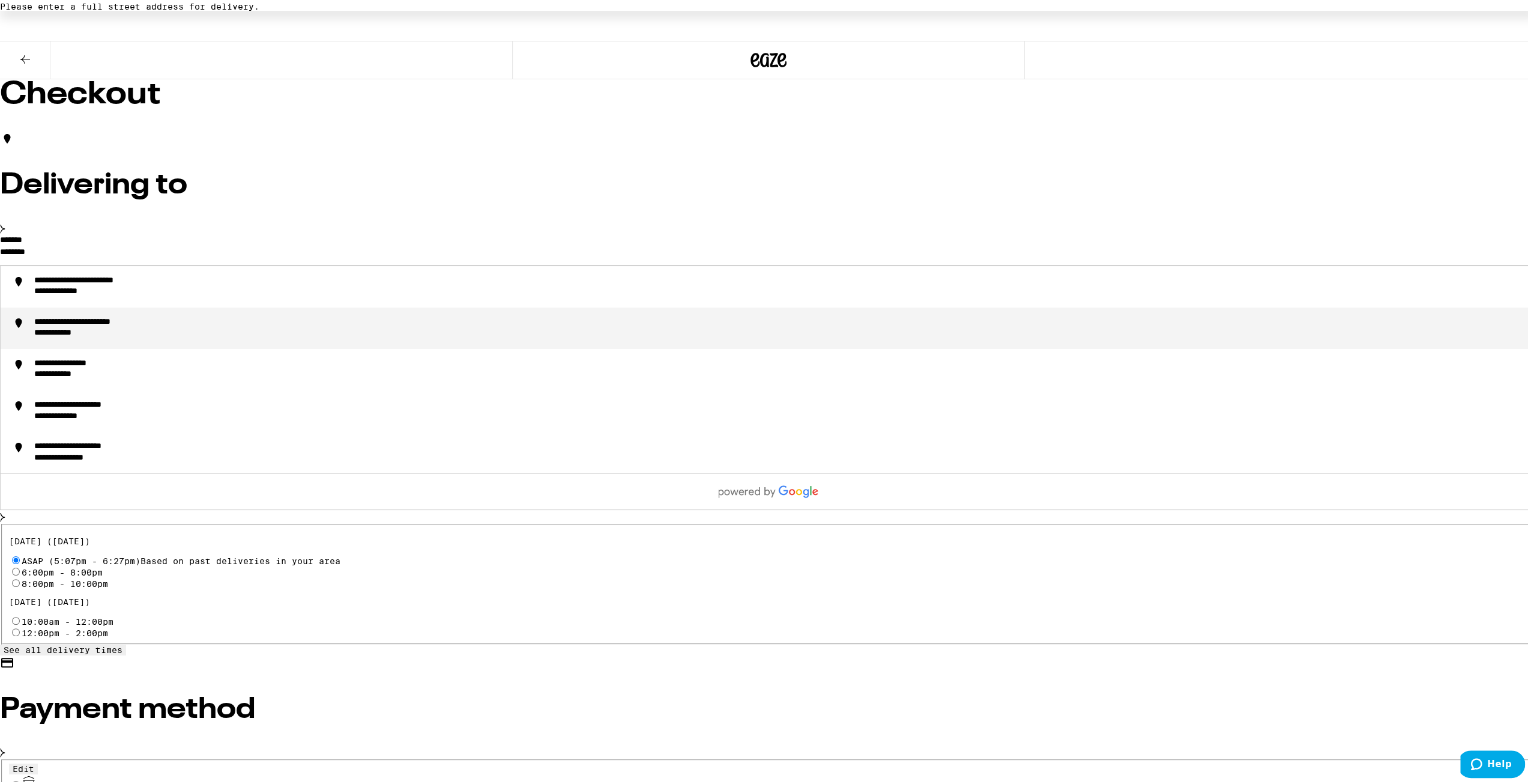
click at [491, 337] on div "**********" at bounding box center [781, 326] width 1493 height 22
type input "**********"
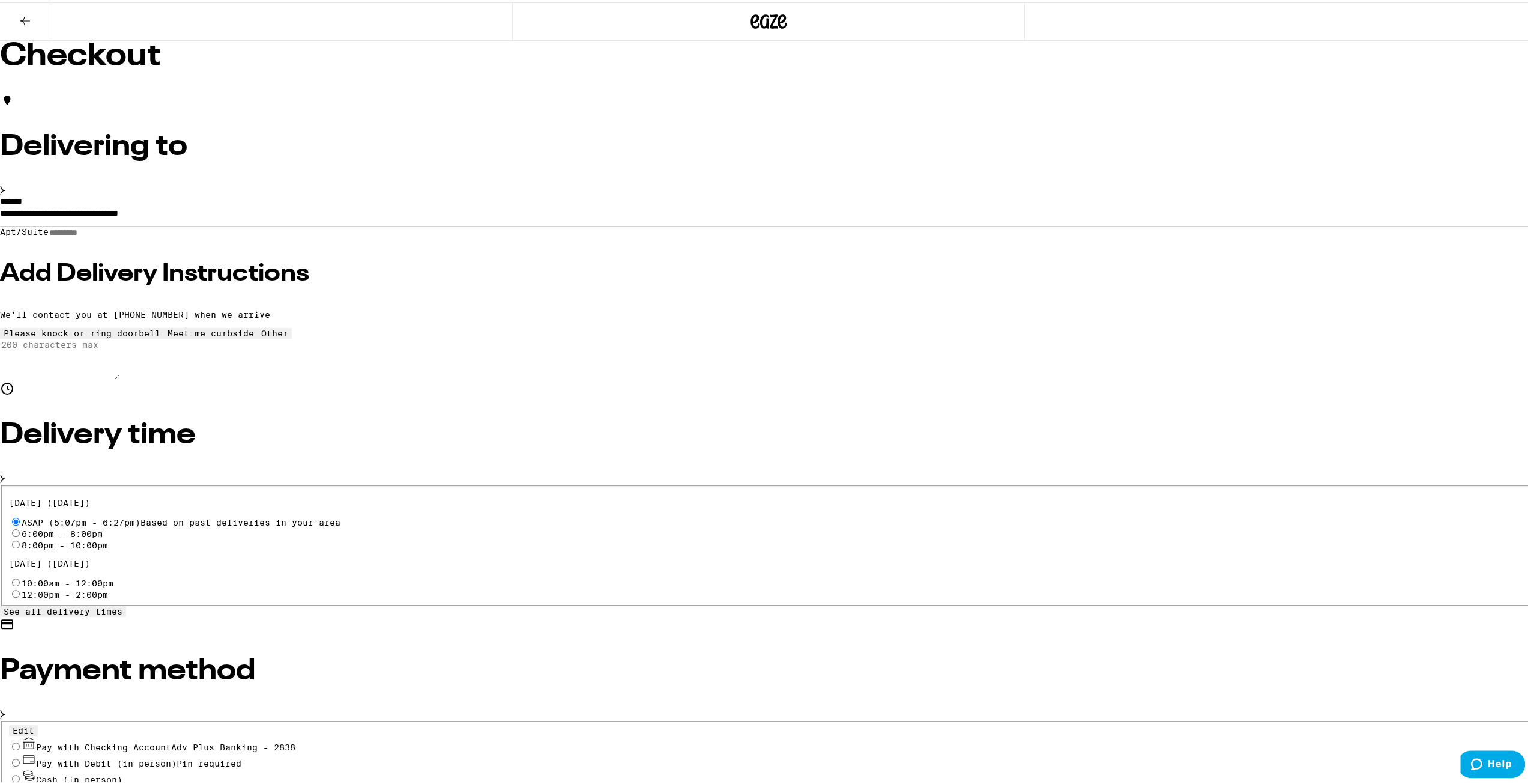
click at [487, 283] on h3 "Add Delivery Instructions" at bounding box center [768, 271] width 1537 height 24
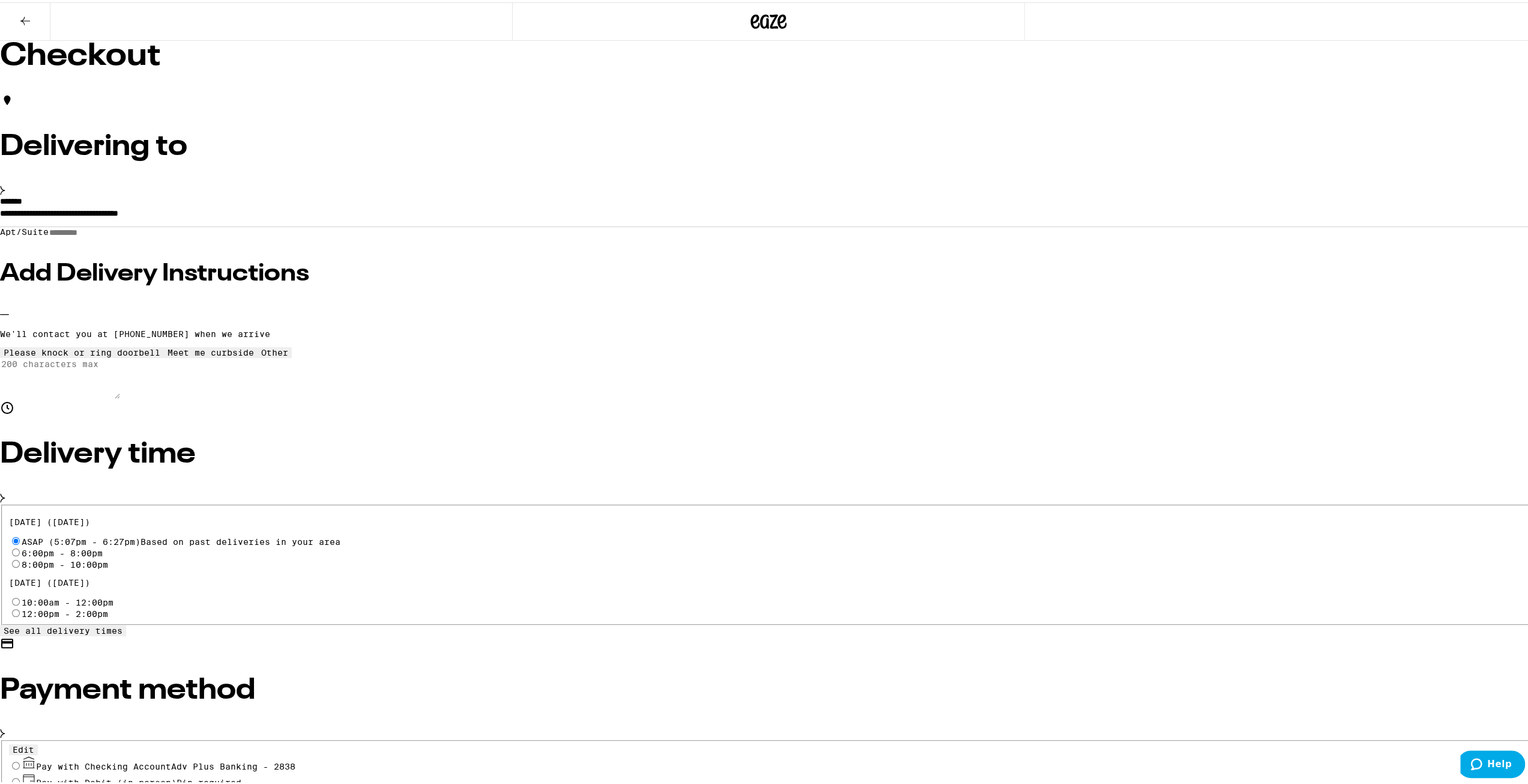
click at [257, 356] on button "Meet me curbside" at bounding box center [211, 350] width 93 height 11
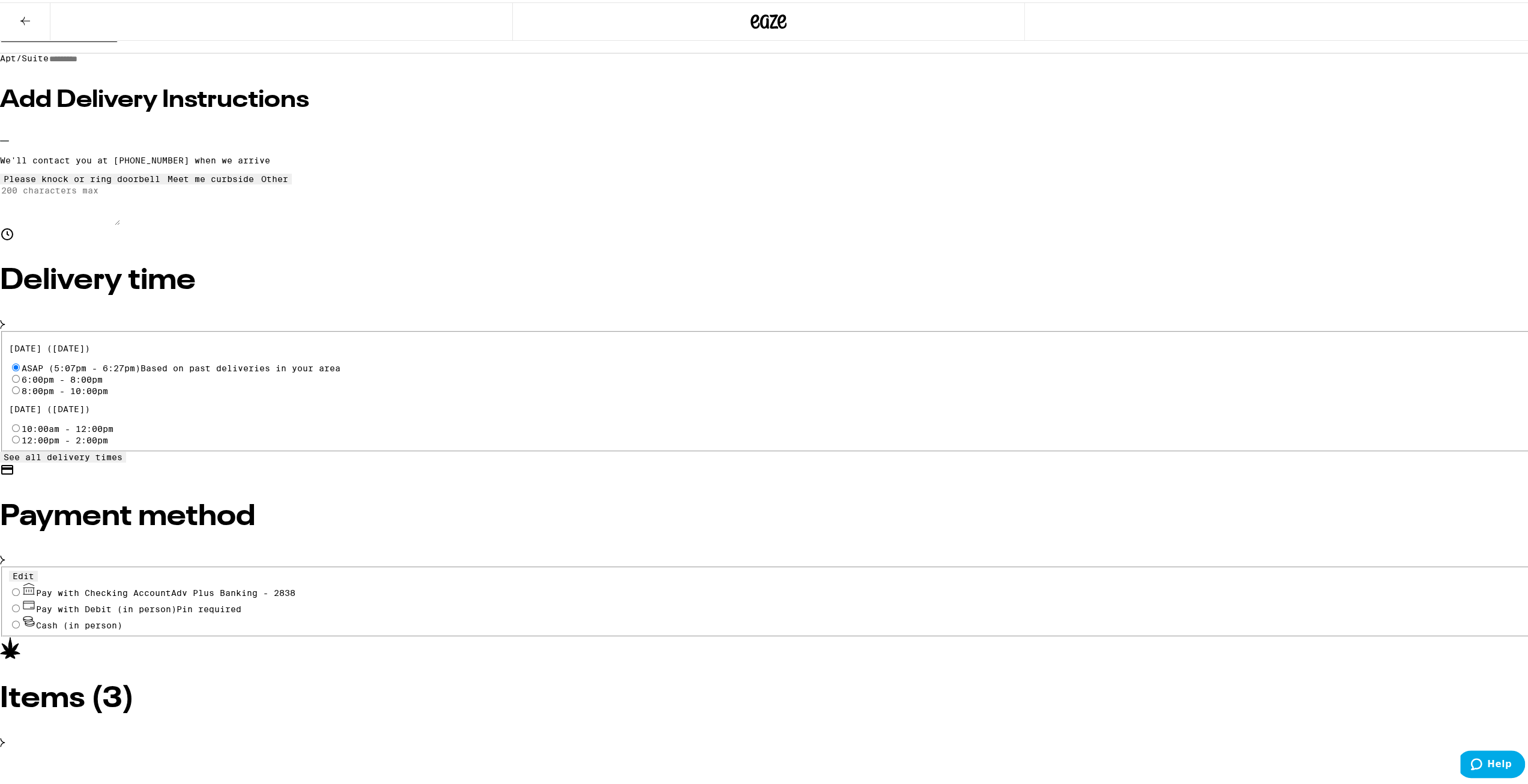
click at [296, 586] on span "Pay with Checking Account Adv Plus Banking - 2838" at bounding box center [165, 591] width 259 height 10
click at [20, 586] on input "Pay with Checking Account Adv Plus Banking - 2838" at bounding box center [15, 589] width 7 height 7
radio input "true"
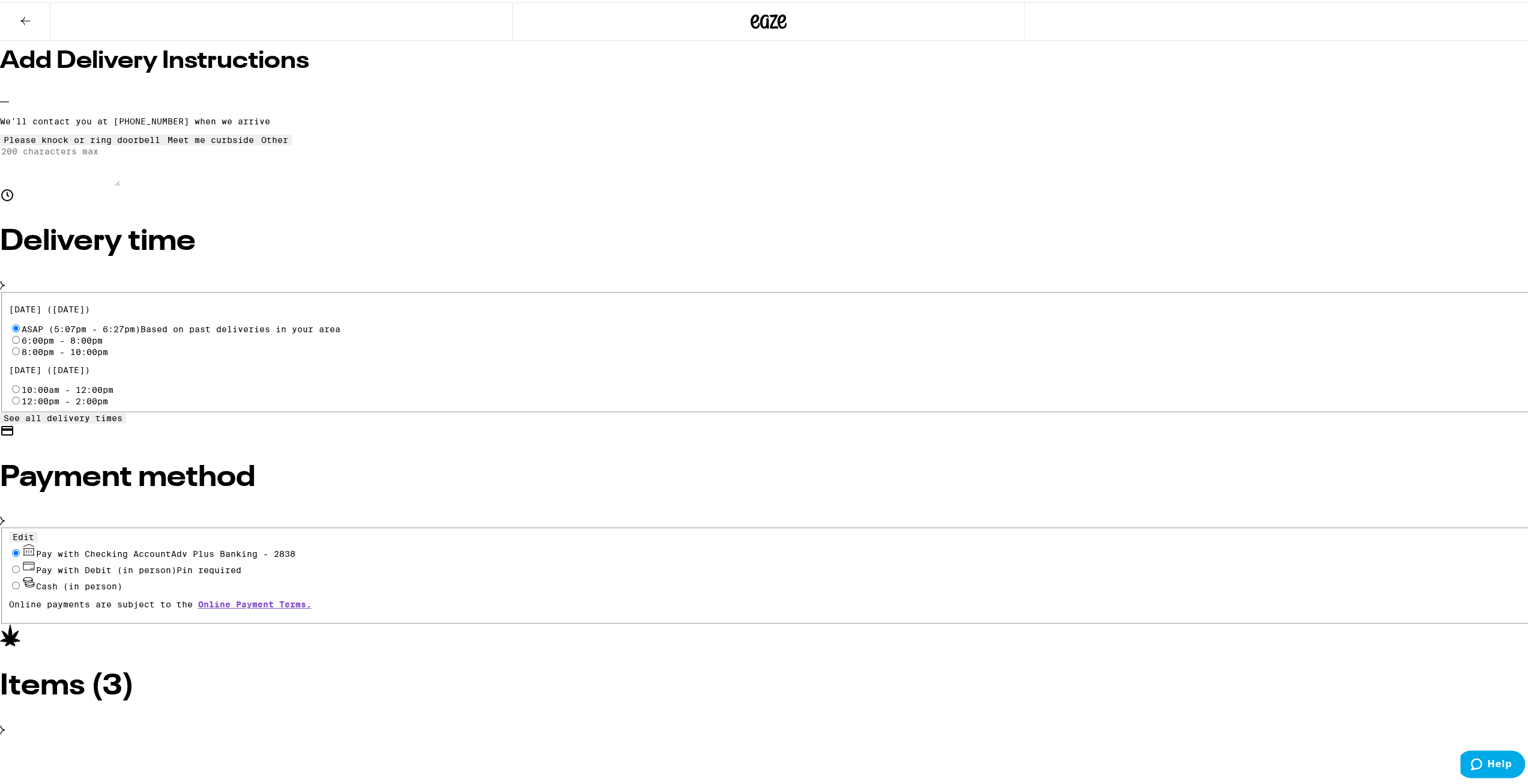
scroll to position [0, 0]
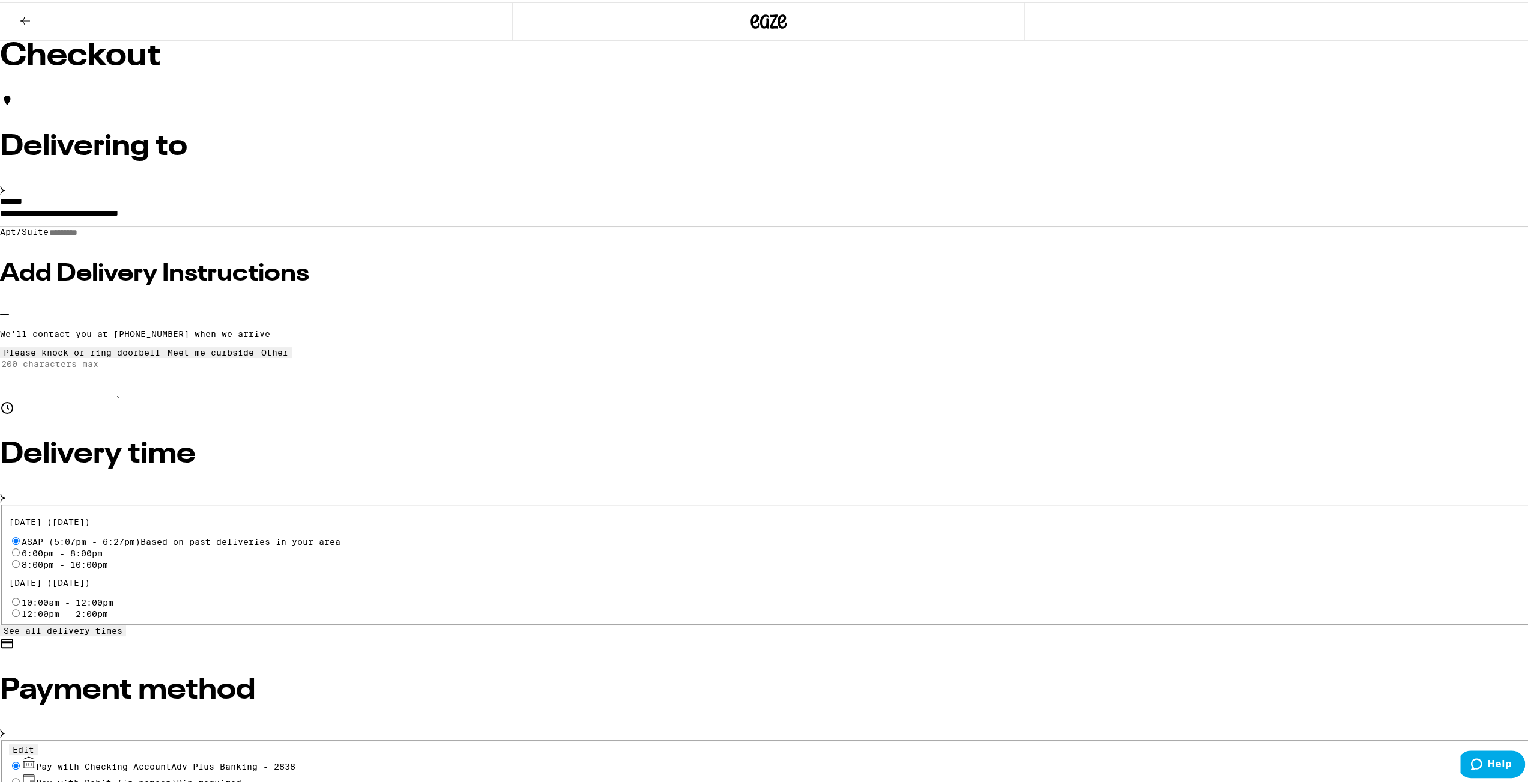
type input "4"
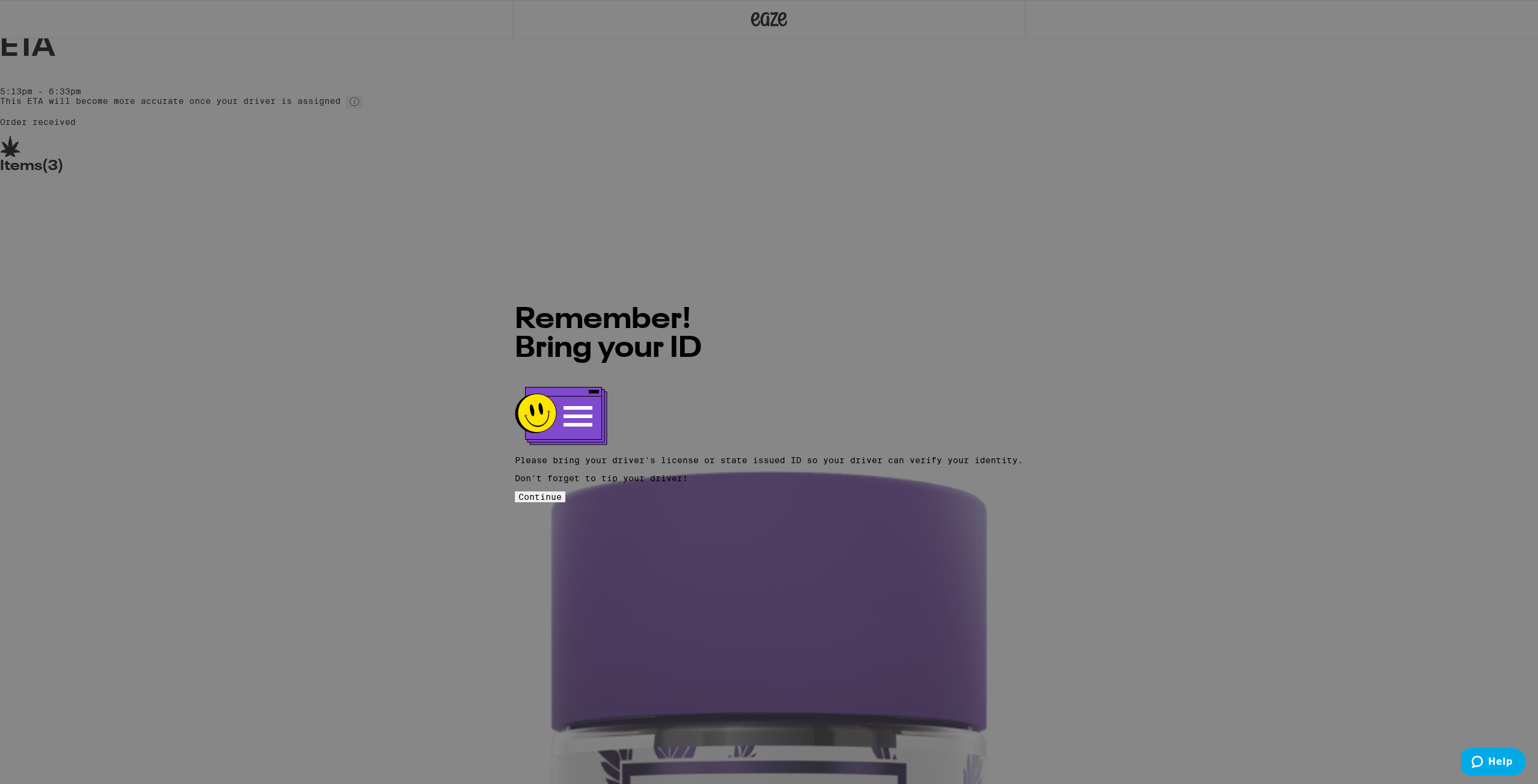
click at [797, 502] on div "Remember! Bring your ID Please bring your driver's license or state issued ID s…" at bounding box center [769, 392] width 508 height 221
click at [565, 492] on button "Continue" at bounding box center [540, 497] width 51 height 11
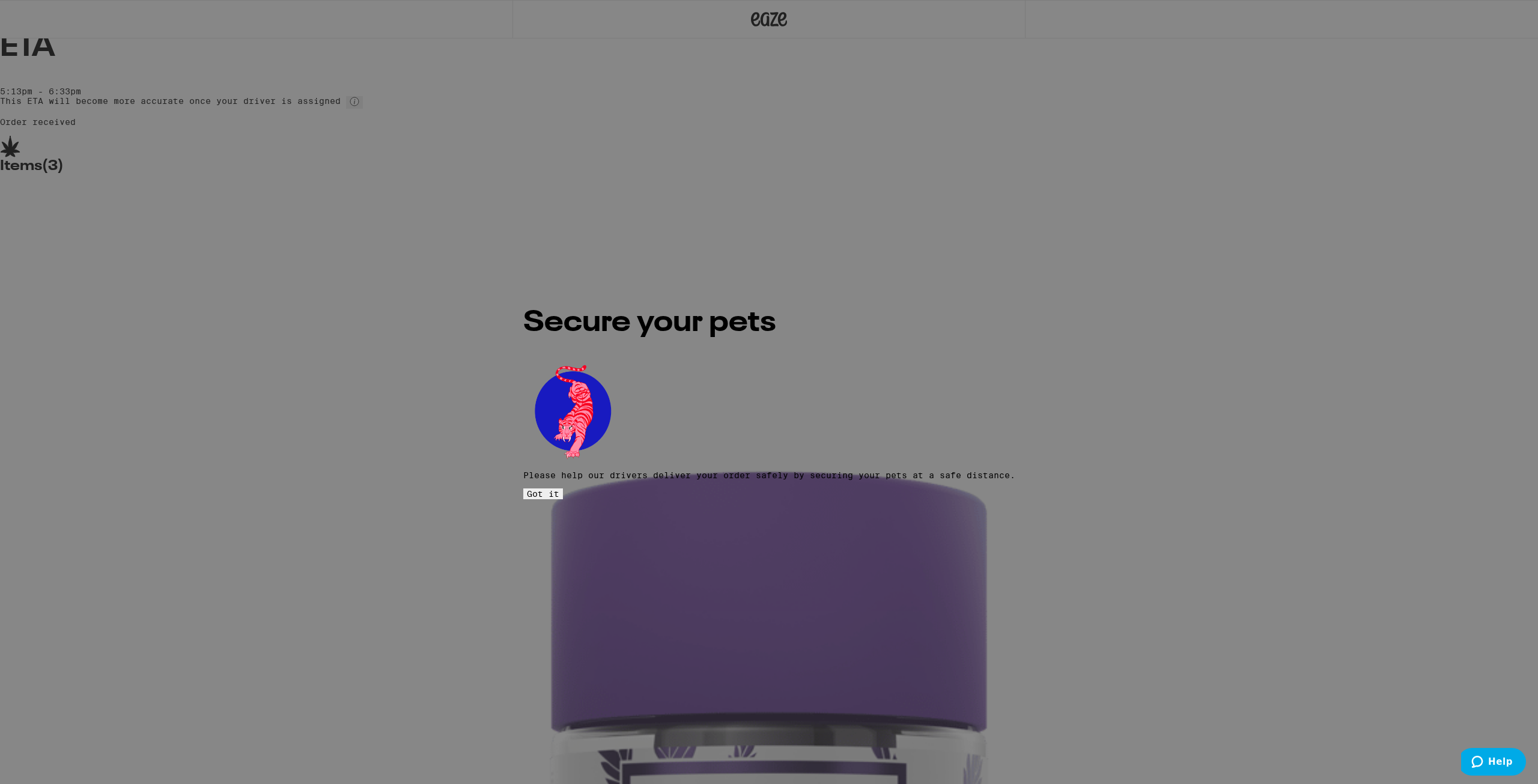
click at [563, 488] on button "Got it" at bounding box center [544, 493] width 40 height 11
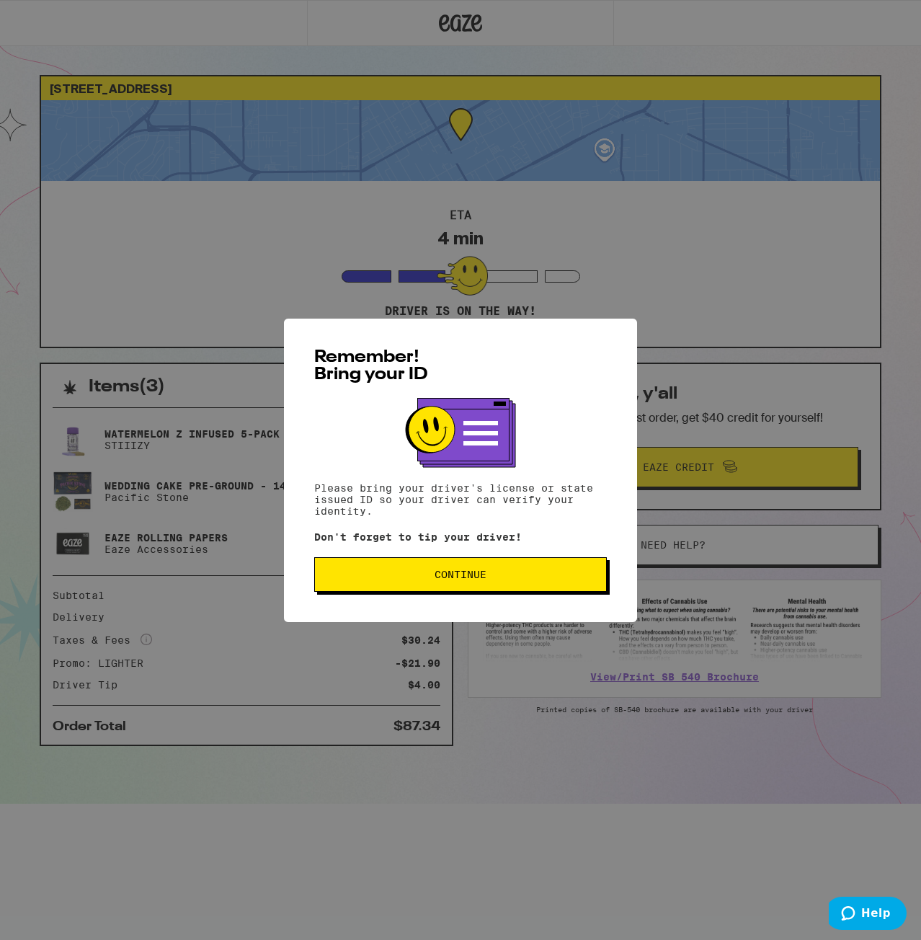
click at [493, 578] on span "Continue" at bounding box center [460, 574] width 268 height 10
